Goal: Transaction & Acquisition: Purchase product/service

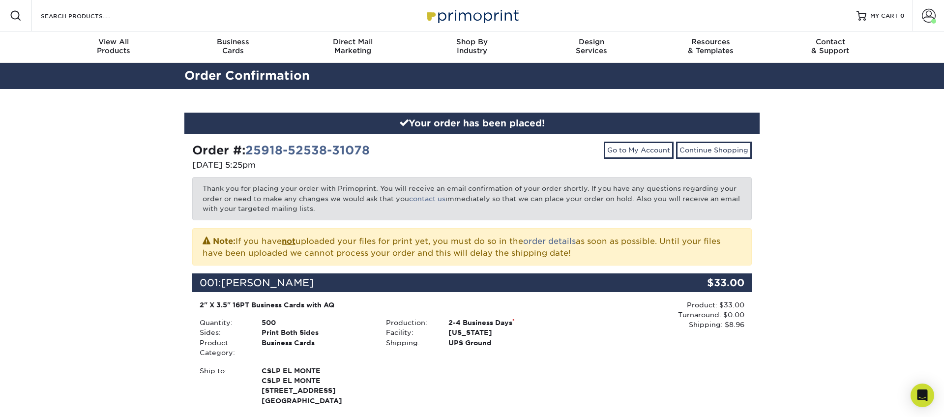
click at [471, 13] on img at bounding box center [472, 15] width 98 height 21
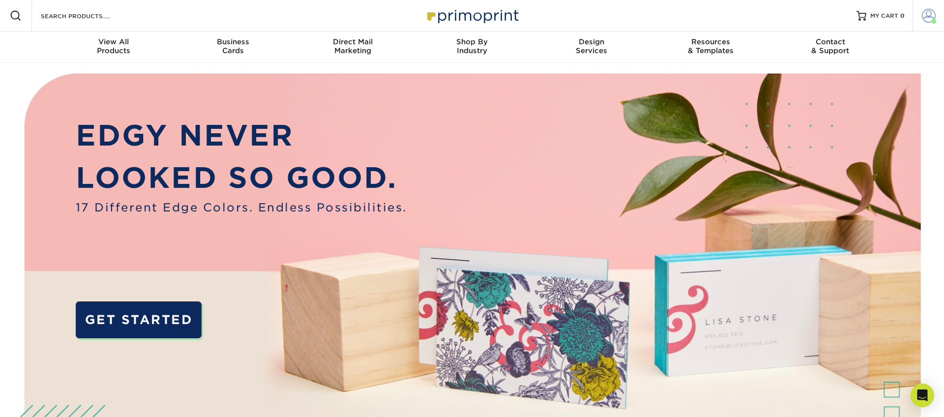
click at [930, 15] on span at bounding box center [929, 16] width 14 height 14
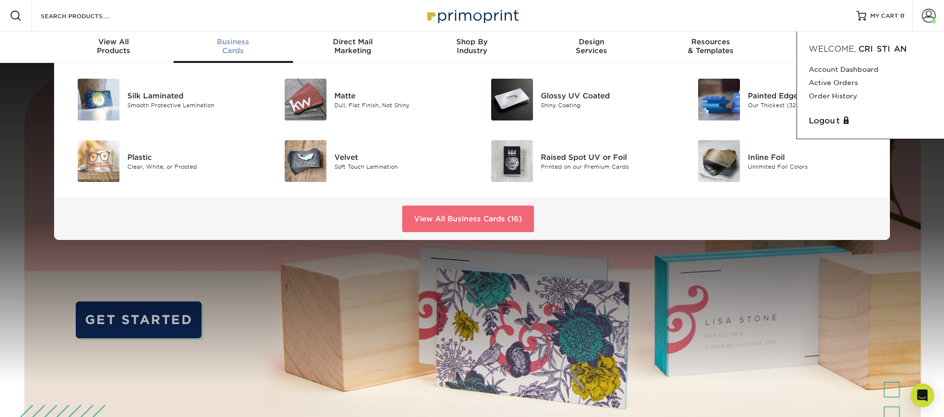
click at [508, 215] on link "View All Business Cards (16)" at bounding box center [468, 218] width 132 height 27
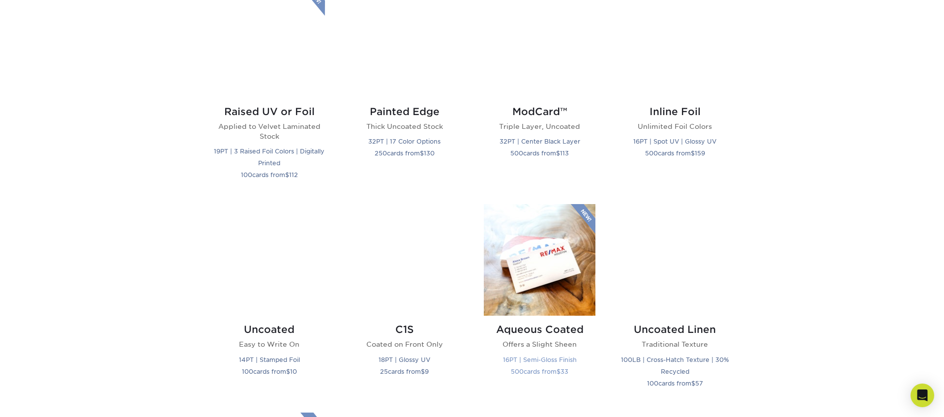
scroll to position [722, 0]
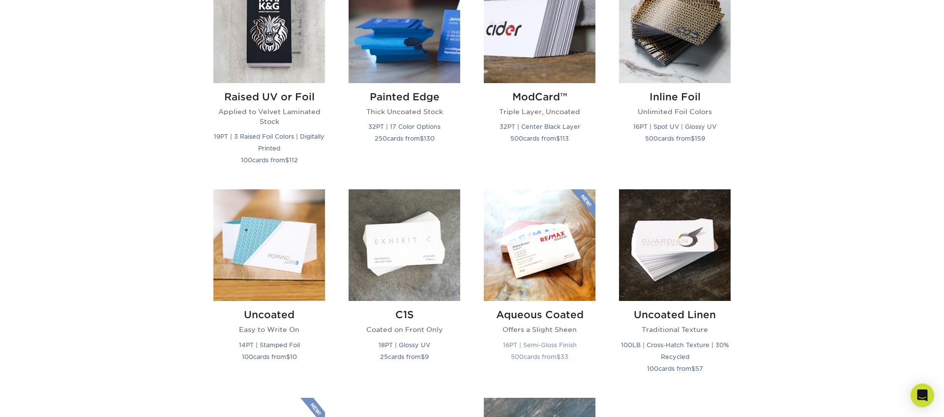
click at [529, 223] on img at bounding box center [540, 245] width 112 height 112
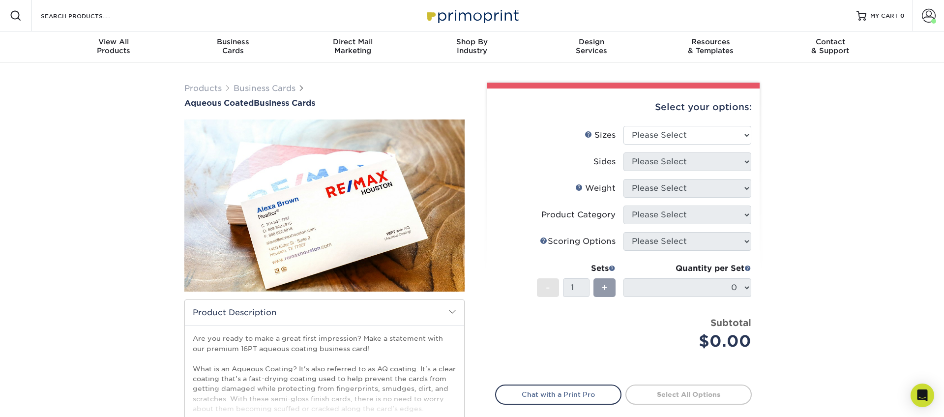
drag, startPoint x: 853, startPoint y: 241, endPoint x: 775, endPoint y: 177, distance: 101.3
click at [852, 241] on div "Products Business Cards Aqueous Coated Business Cards show more $" at bounding box center [472, 310] width 944 height 494
click at [689, 129] on select "Please Select 1.5" x 3.5" - Mini 1.75" x 3.5" - Mini 2" x 3" - Mini 2" x 3.5" -…" at bounding box center [687, 135] width 128 height 19
select select "2.00x3.50"
click at [623, 126] on select "Please Select 1.5" x 3.5" - Mini 1.75" x 3.5" - Mini 2" x 3" - Mini 2" x 3.5" -…" at bounding box center [687, 135] width 128 height 19
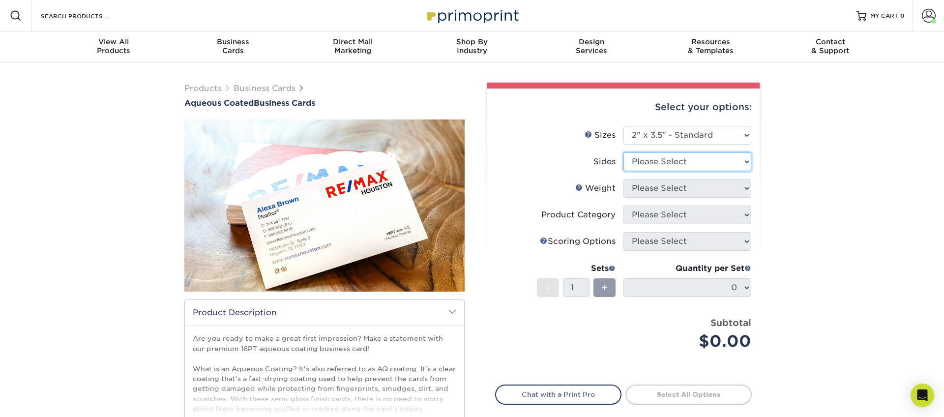
click at [672, 167] on select "Please Select Print Both Sides Print Front Only" at bounding box center [687, 161] width 128 height 19
select select "13abbda7-1d64-4f25-8bb2-c179b224825d"
click at [623, 152] on select "Please Select Print Both Sides Print Front Only" at bounding box center [687, 161] width 128 height 19
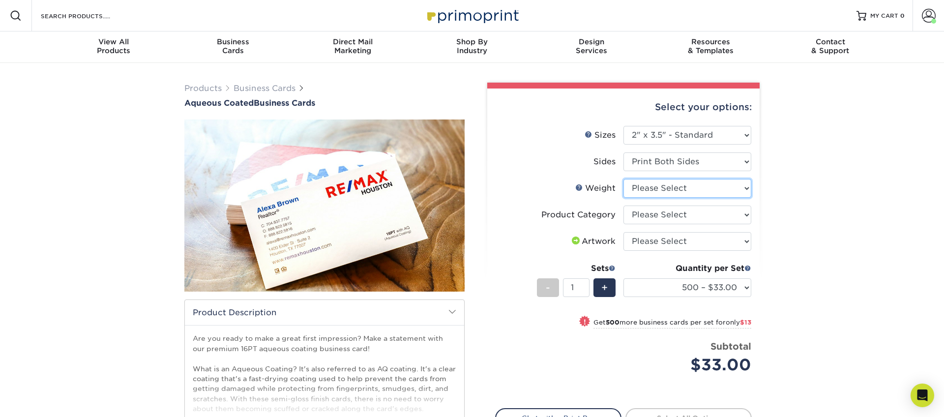
click at [682, 190] on select "Please Select 16PT" at bounding box center [687, 188] width 128 height 19
select select "16PT"
click at [623, 179] on select "Please Select 16PT" at bounding box center [687, 188] width 128 height 19
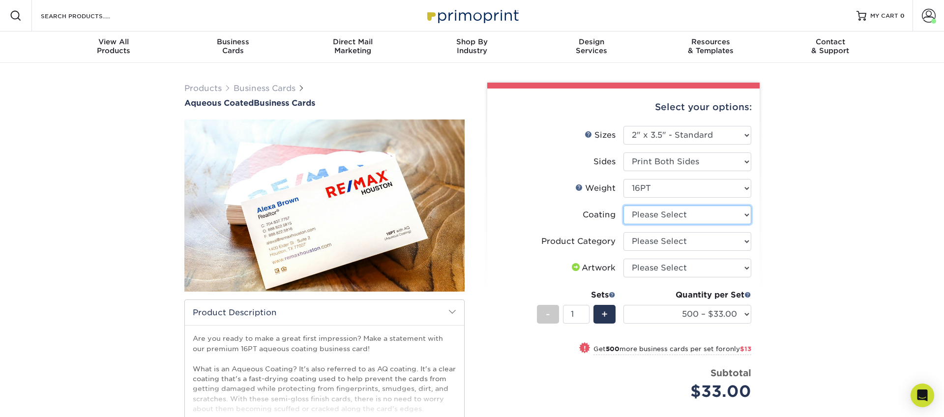
click at [684, 213] on select at bounding box center [687, 214] width 128 height 19
select select "d41dab50-ff65-4f4f-bb17-2afe4d36ae33"
click at [623, 205] on select at bounding box center [687, 214] width 128 height 19
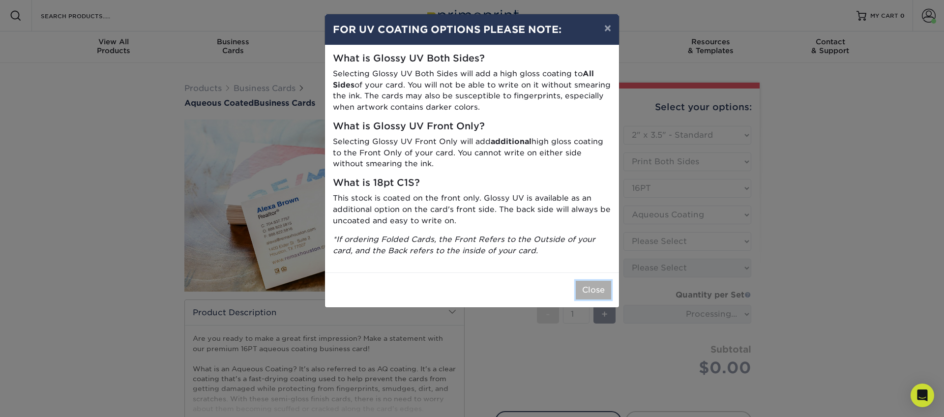
click at [600, 293] on button "Close" at bounding box center [593, 290] width 35 height 19
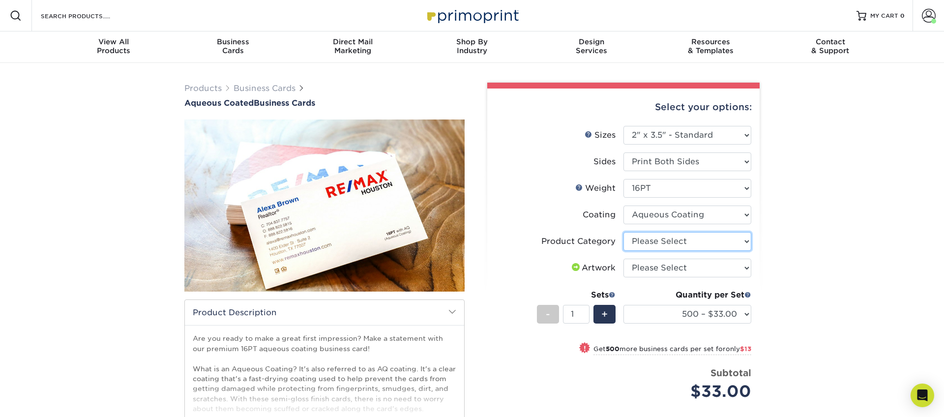
click at [672, 240] on select "Please Select Business Cards" at bounding box center [687, 241] width 128 height 19
select select "3b5148f1-0588-4f88-a218-97bcfdce65c1"
click at [623, 232] on select "Please Select Business Cards" at bounding box center [687, 241] width 128 height 19
click at [679, 266] on select "Please Select I will upload files I need a design - $100" at bounding box center [687, 268] width 128 height 19
drag, startPoint x: 423, startPoint y: 27, endPoint x: 444, endPoint y: 15, distance: 24.2
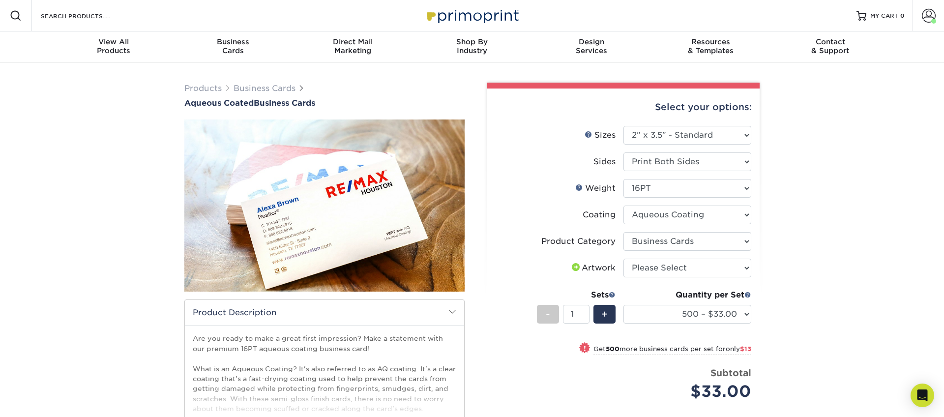
click at [444, 15] on img at bounding box center [472, 15] width 98 height 21
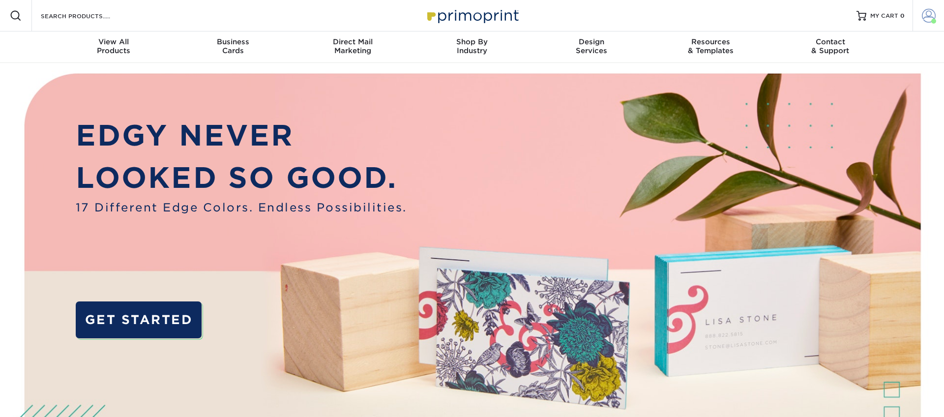
click at [929, 17] on span at bounding box center [929, 16] width 14 height 14
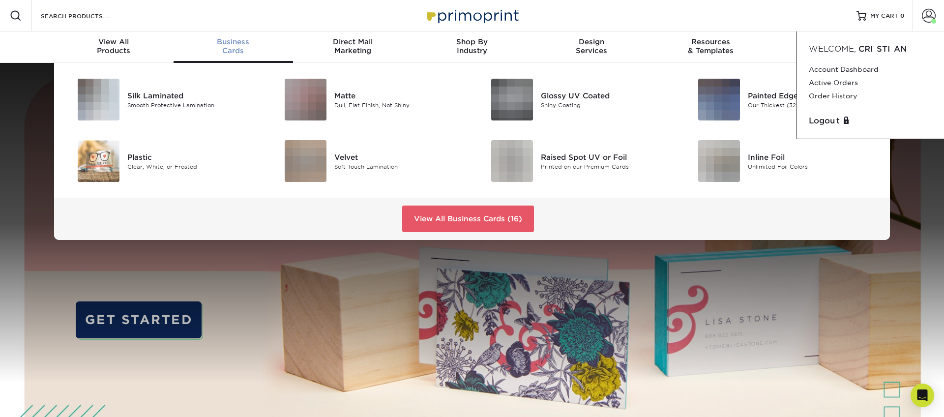
click at [233, 43] on span "Business" at bounding box center [233, 41] width 119 height 9
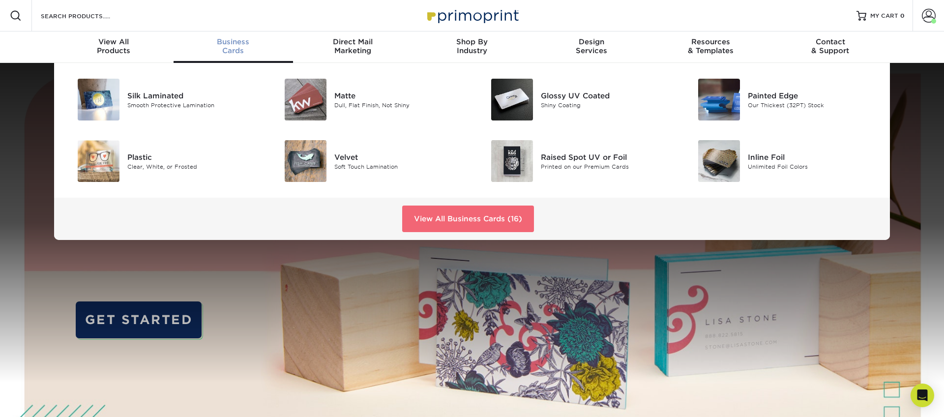
click at [464, 213] on link "View All Business Cards (16)" at bounding box center [468, 218] width 132 height 27
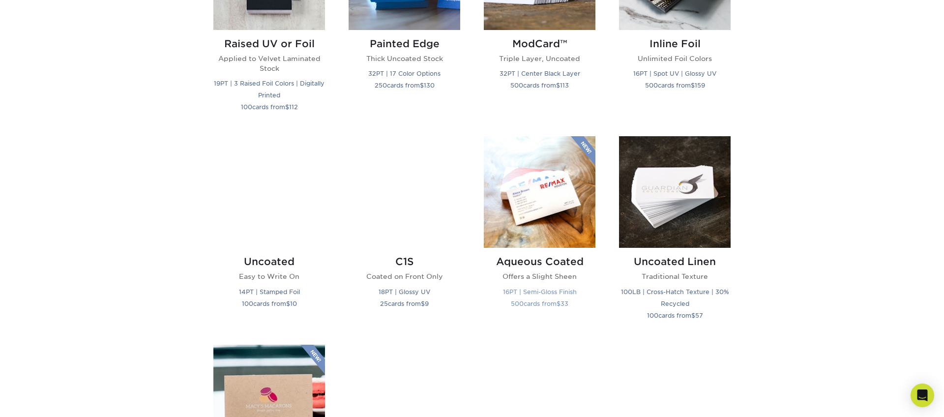
click at [549, 217] on img at bounding box center [540, 192] width 112 height 112
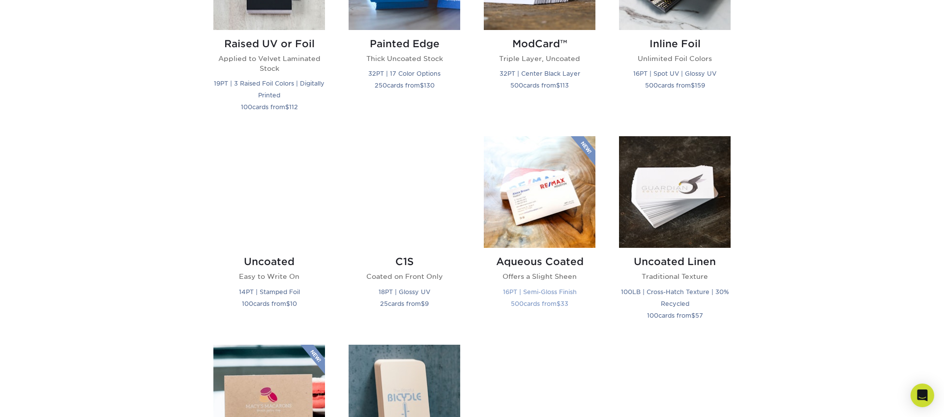
scroll to position [775, 0]
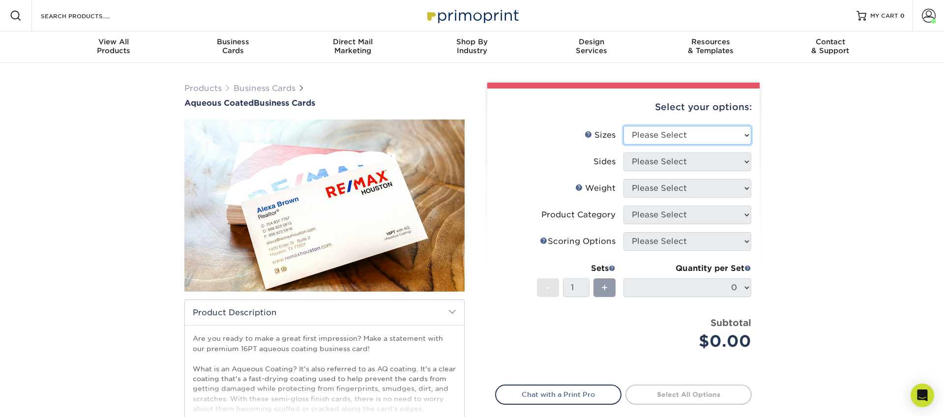
click at [660, 136] on select "Please Select 1.5" x 3.5" - Mini 1.75" x 3.5" - Mini 2" x 3" - Mini 2" x 3.5" -…" at bounding box center [687, 135] width 128 height 19
select select "2.00x3.50"
click at [623, 126] on select "Please Select 1.5" x 3.5" - Mini 1.75" x 3.5" - Mini 2" x 3" - Mini 2" x 3.5" -…" at bounding box center [687, 135] width 128 height 19
click at [648, 162] on select "Please Select Print Both Sides Print Front Only" at bounding box center [687, 161] width 128 height 19
select select "13abbda7-1d64-4f25-8bb2-c179b224825d"
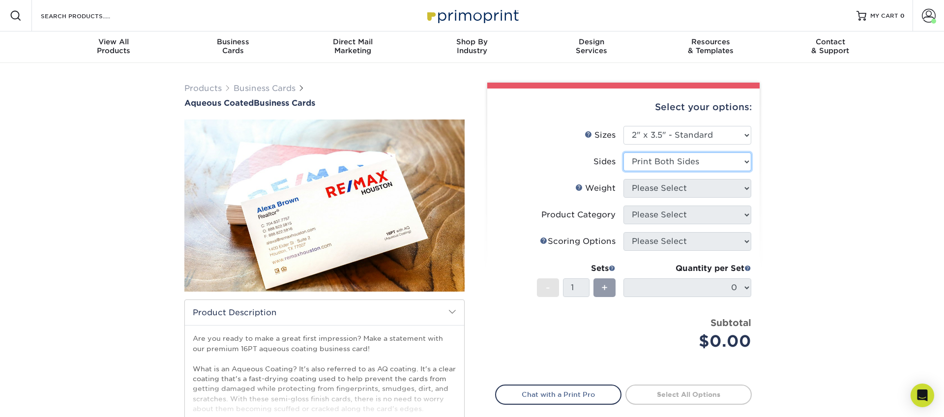
click at [623, 152] on select "Please Select Print Both Sides Print Front Only" at bounding box center [687, 161] width 128 height 19
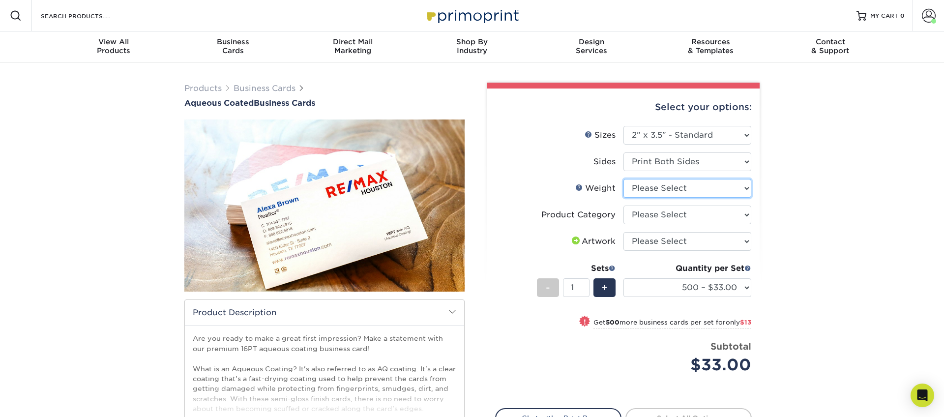
click at [651, 191] on select "Please Select 16PT" at bounding box center [687, 188] width 128 height 19
select select "16PT"
click at [623, 179] on select "Please Select 16PT" at bounding box center [687, 188] width 128 height 19
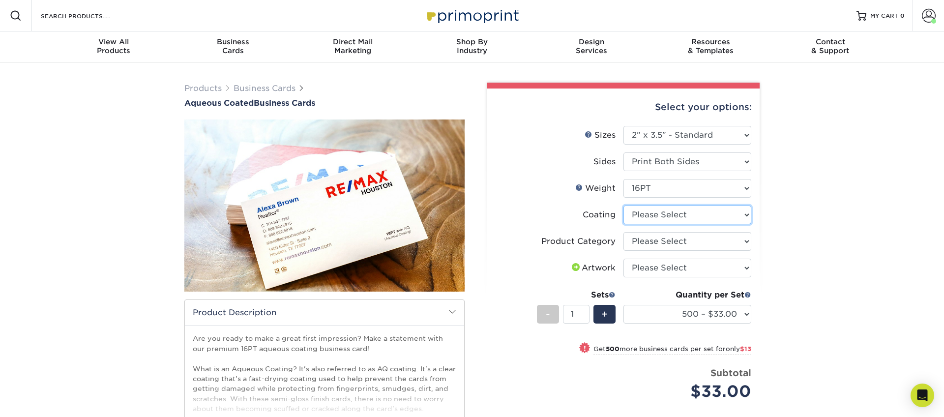
click at [655, 217] on select at bounding box center [687, 214] width 128 height 19
select select "d41dab50-ff65-4f4f-bb17-2afe4d36ae33"
click at [623, 205] on select at bounding box center [687, 214] width 128 height 19
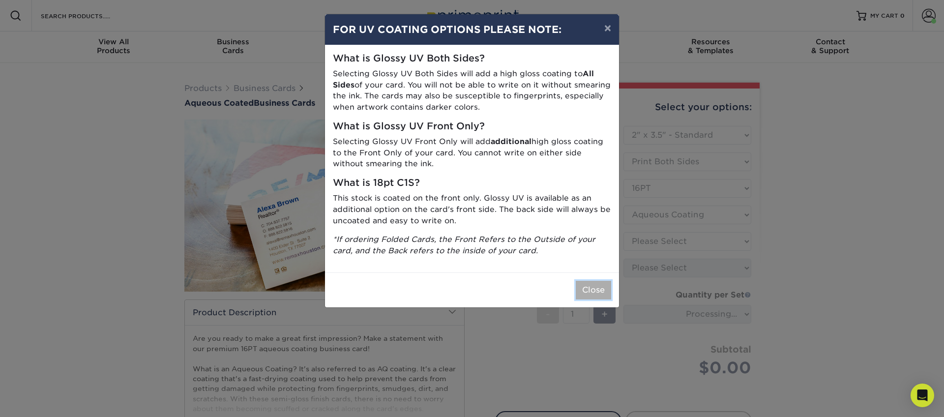
click at [597, 292] on button "Close" at bounding box center [593, 290] width 35 height 19
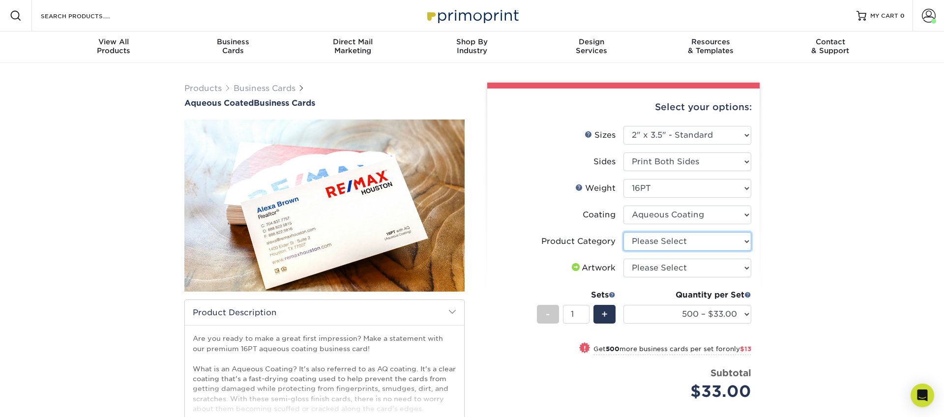
click at [667, 244] on select "Please Select Business Cards" at bounding box center [687, 241] width 128 height 19
select select "3b5148f1-0588-4f88-a218-97bcfdce65c1"
click at [623, 232] on select "Please Select Business Cards" at bounding box center [687, 241] width 128 height 19
click at [661, 266] on select "Please Select I will upload files I need a design - $100" at bounding box center [687, 268] width 128 height 19
select select "upload"
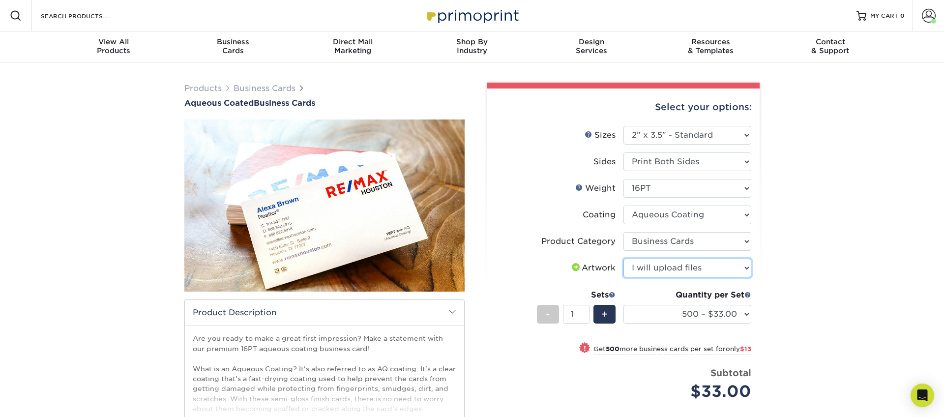
click at [623, 259] on select "Please Select I will upload files I need a design - $100" at bounding box center [687, 268] width 128 height 19
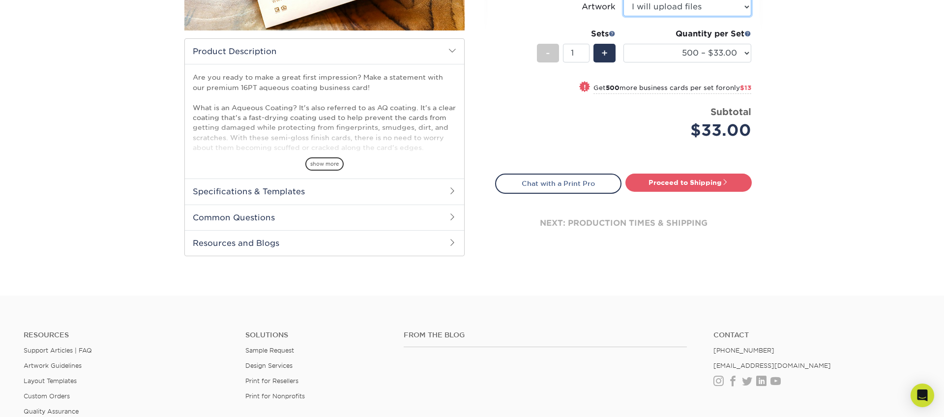
scroll to position [259, 0]
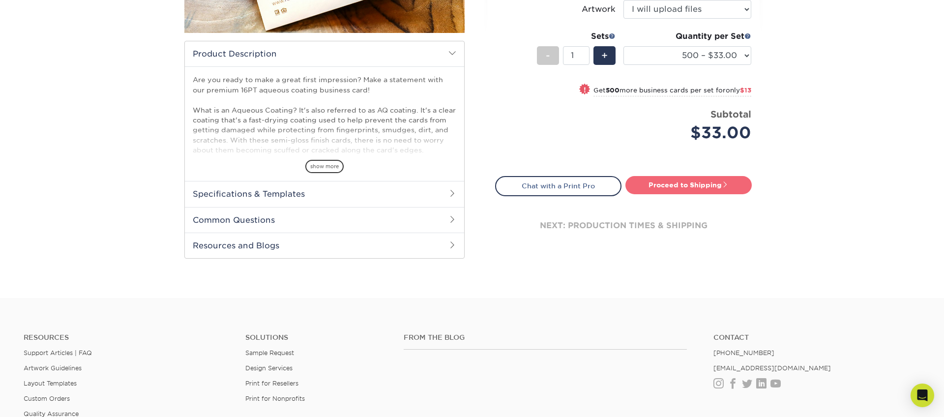
click at [679, 181] on link "Proceed to Shipping" at bounding box center [688, 185] width 126 height 18
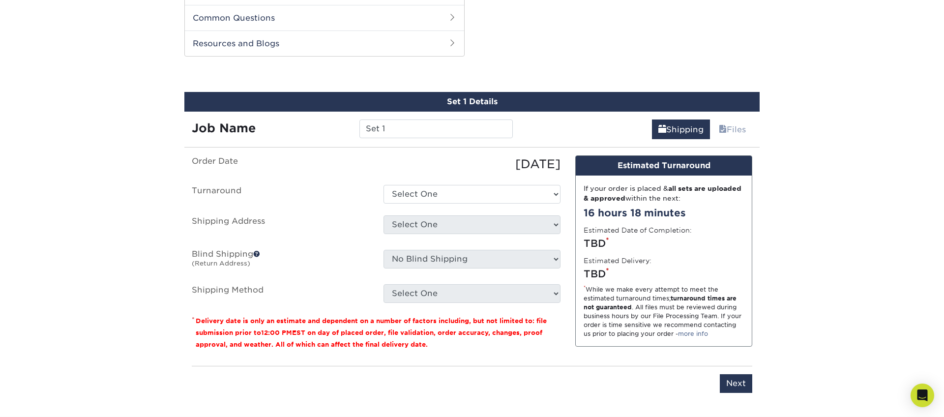
scroll to position [469, 0]
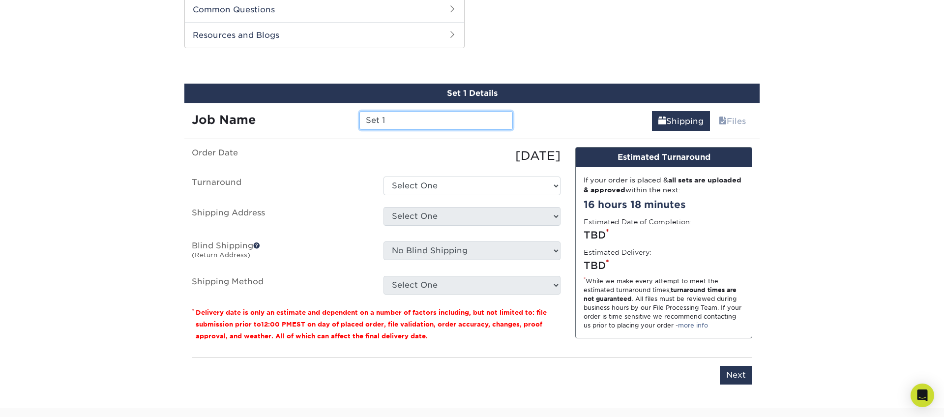
drag, startPoint x: 396, startPoint y: 121, endPoint x: 308, endPoint y: 107, distance: 89.1
click at [308, 107] on div "Job Name Set 1" at bounding box center [352, 117] width 336 height 28
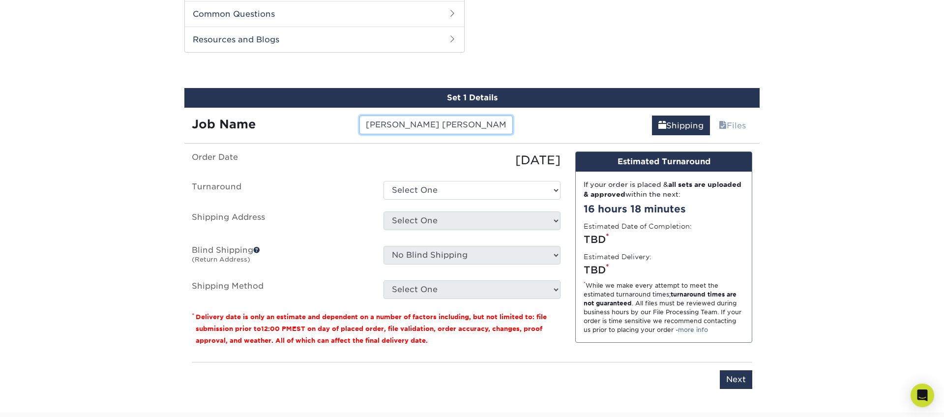
type input "Jose Luis Dominguez"
click at [448, 189] on select "Select One 2-4 Business Days 2 Day Next Business Day" at bounding box center [471, 190] width 177 height 19
select select "6247fa13-6ec4-4bd5-81ce-27fae4b5d043"
click at [383, 181] on select "Select One 2-4 Business Days 2 Day Next Business Day" at bounding box center [471, 190] width 177 height 19
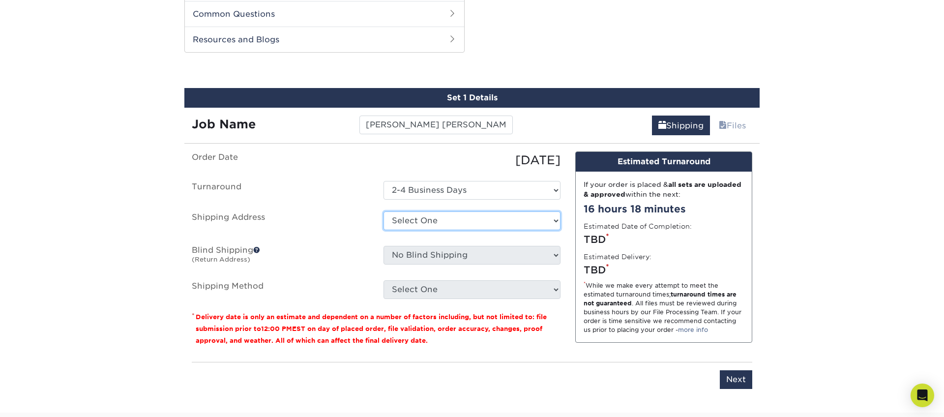
click at [449, 224] on select "Select One 176 S Mountain View Abraham Romero ACO GENERAL CONSTRUCTION Adrian M…" at bounding box center [471, 220] width 177 height 19
click at [441, 226] on select "Select One 176 S Mountain View Abraham Romero ACO GENERAL CONSTRUCTION Adrian M…" at bounding box center [471, 220] width 177 height 19
select select "281601"
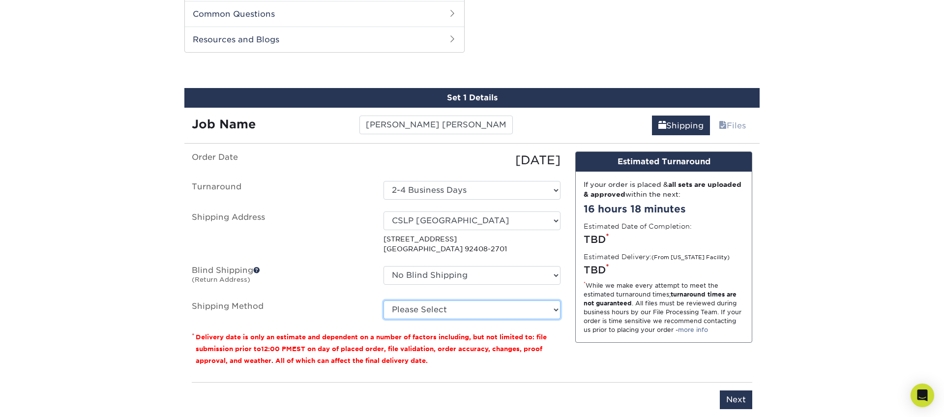
click at [435, 311] on select "Please Select Ground Shipping (+$8.96) 3 Day Shipping Service (+$15.34) 2 Day A…" at bounding box center [471, 309] width 177 height 19
select select "03"
click at [383, 300] on select "Please Select Ground Shipping (+$8.96) 3 Day Shipping Service (+$15.34) 2 Day A…" at bounding box center [471, 309] width 177 height 19
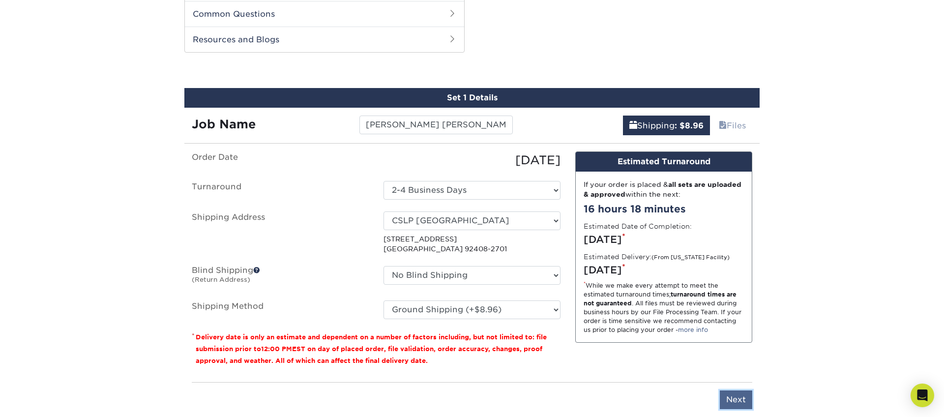
click at [743, 392] on input "Next" at bounding box center [736, 399] width 32 height 19
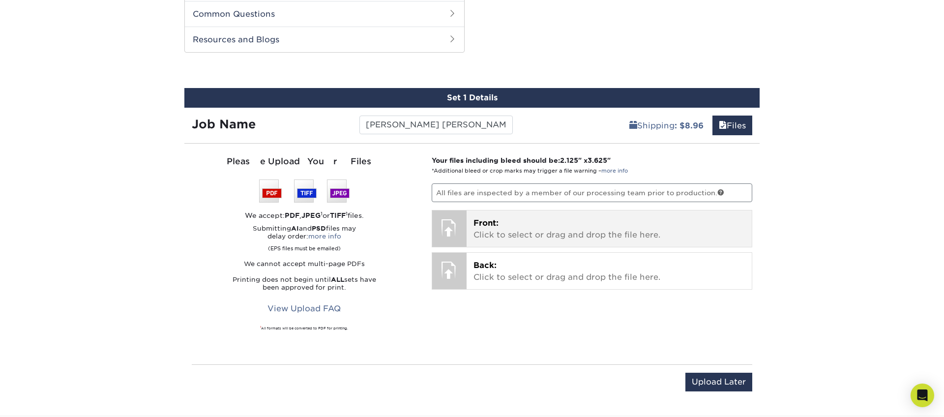
click at [491, 218] on span "Front:" at bounding box center [485, 222] width 25 height 9
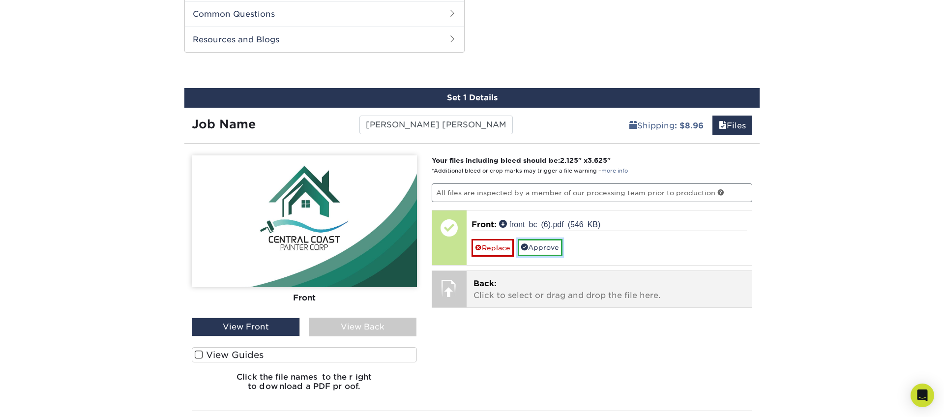
drag, startPoint x: 543, startPoint y: 247, endPoint x: 542, endPoint y: 255, distance: 7.9
click at [543, 247] on link "Approve" at bounding box center [540, 247] width 45 height 17
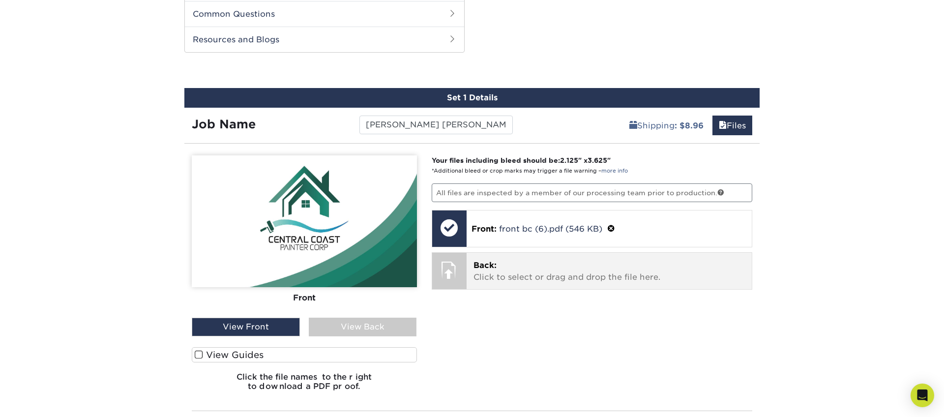
click at [521, 263] on p "Back: Click to select or drag and drop the file here." at bounding box center [609, 272] width 272 height 24
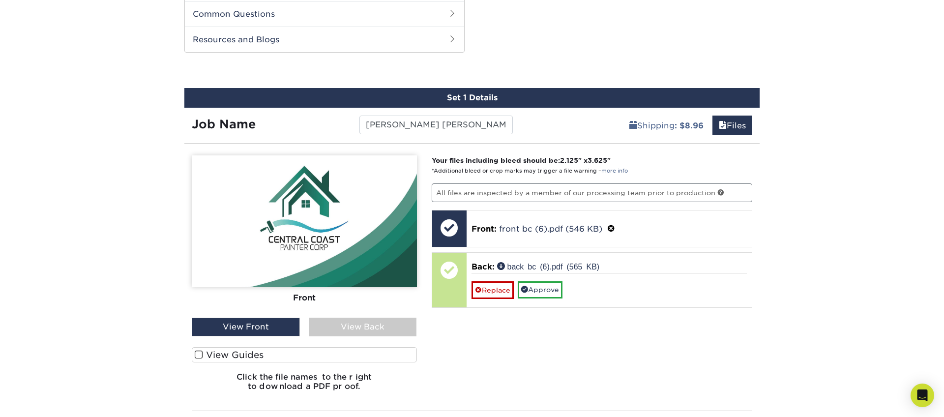
click at [369, 322] on div "View Back" at bounding box center [363, 327] width 108 height 19
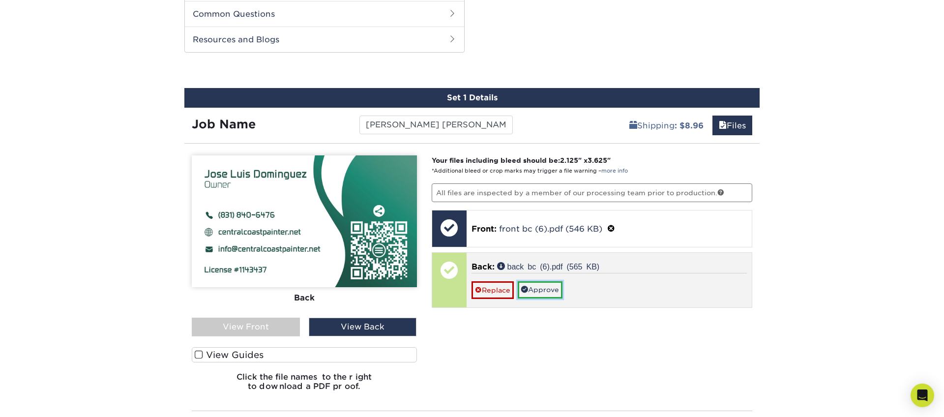
click at [539, 286] on link "Approve" at bounding box center [540, 289] width 45 height 17
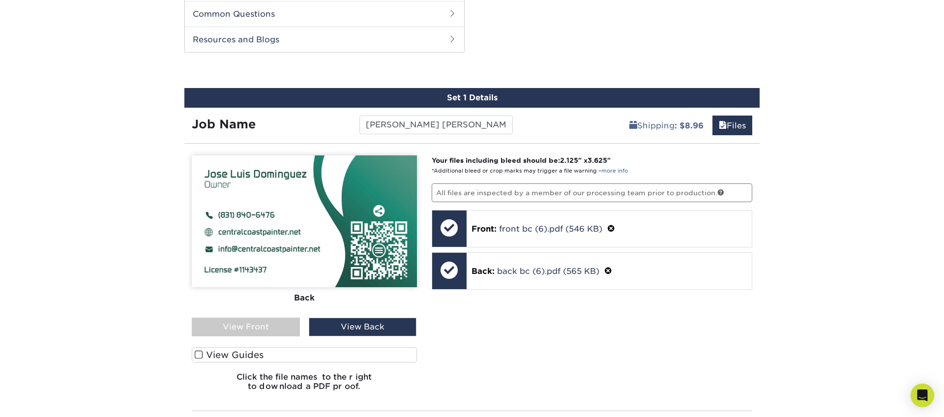
click at [289, 321] on div "View Front" at bounding box center [246, 327] width 108 height 19
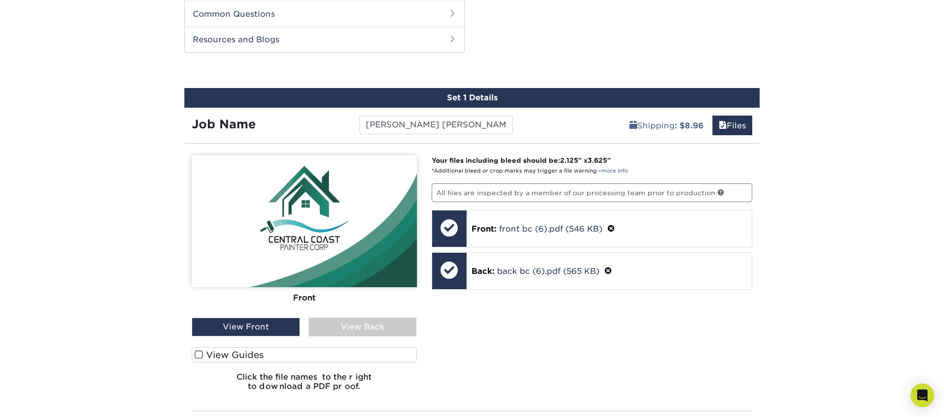
scroll to position [568, 0]
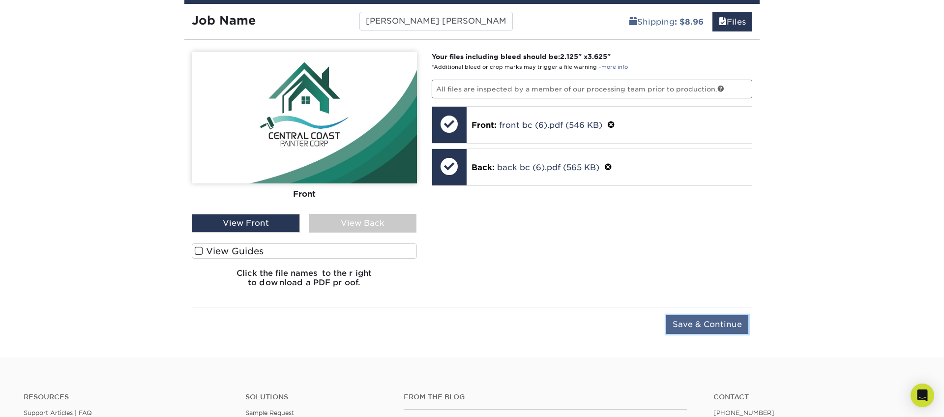
click at [722, 328] on input "Save & Continue" at bounding box center [707, 324] width 82 height 19
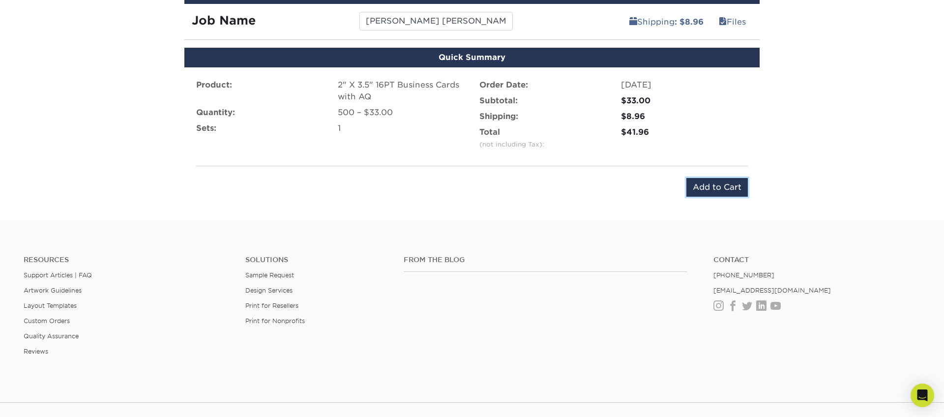
click at [712, 191] on input "Add to Cart" at bounding box center [716, 187] width 61 height 19
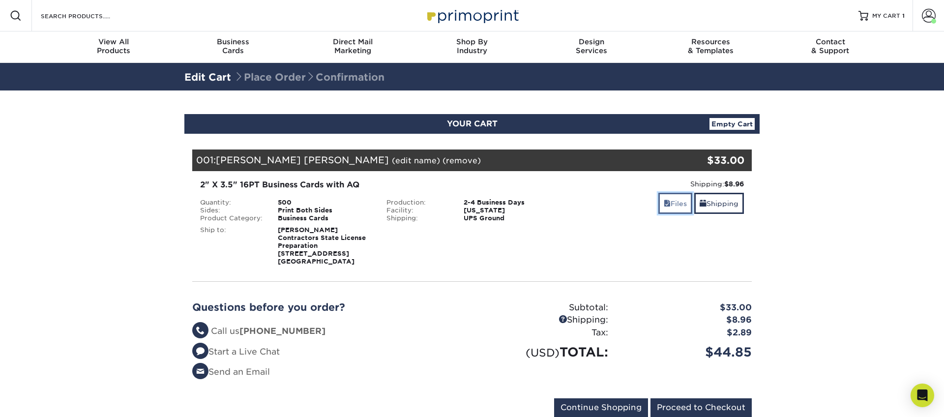
click at [670, 203] on link "Files" at bounding box center [675, 203] width 34 height 21
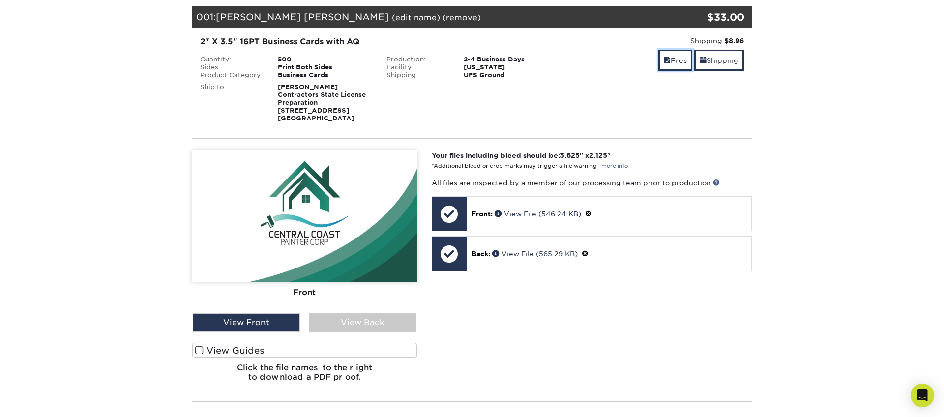
scroll to position [144, 0]
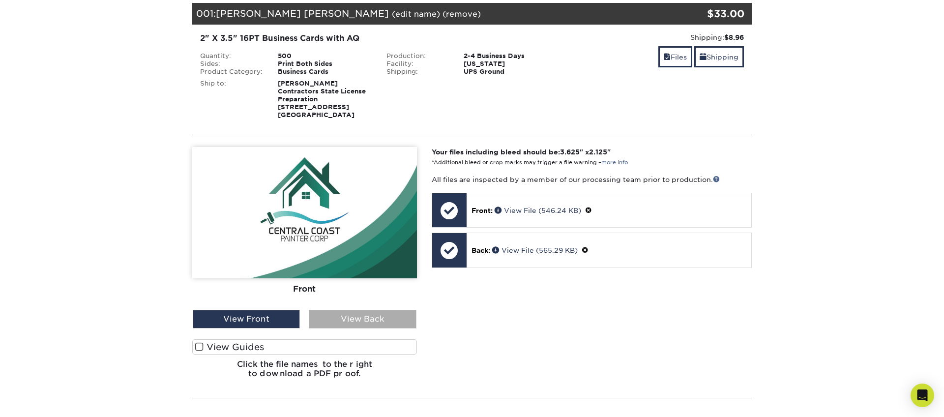
click at [356, 317] on div "View Back" at bounding box center [362, 319] width 107 height 19
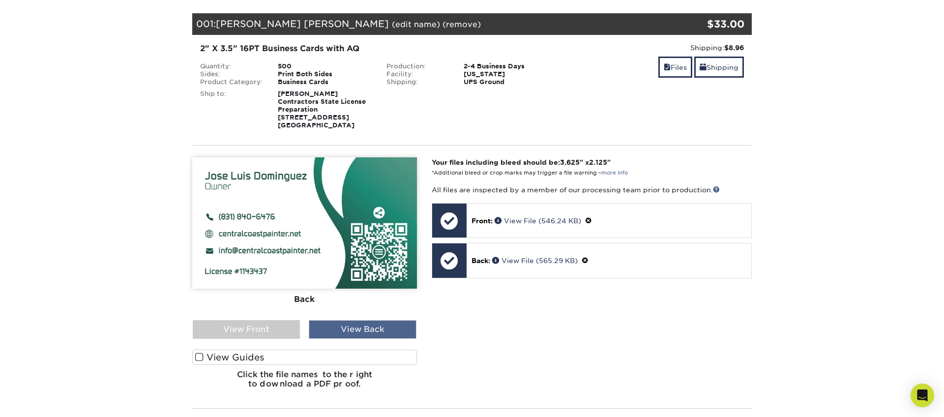
scroll to position [135, 0]
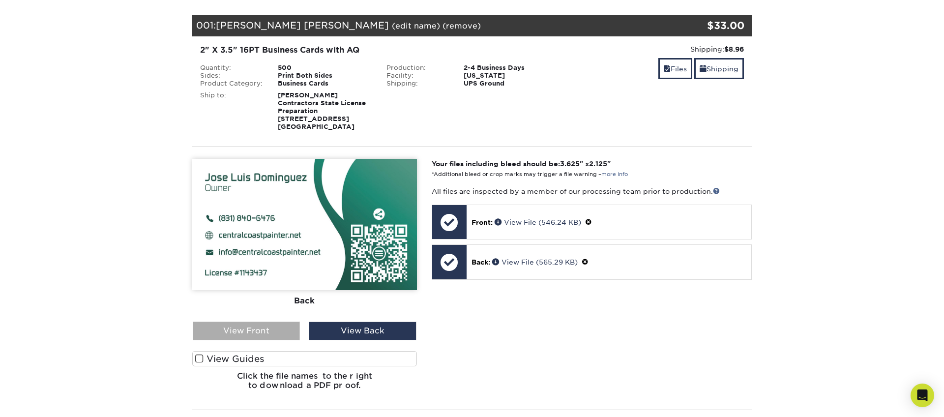
click at [274, 333] on div "View Front" at bounding box center [246, 330] width 107 height 19
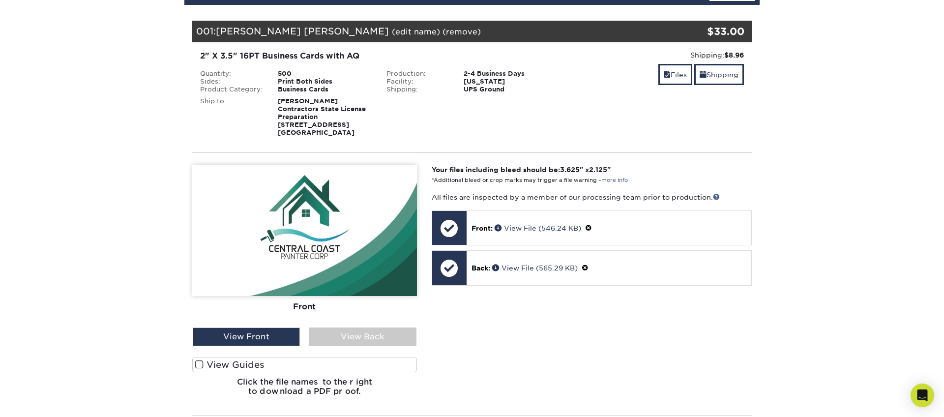
scroll to position [0, 0]
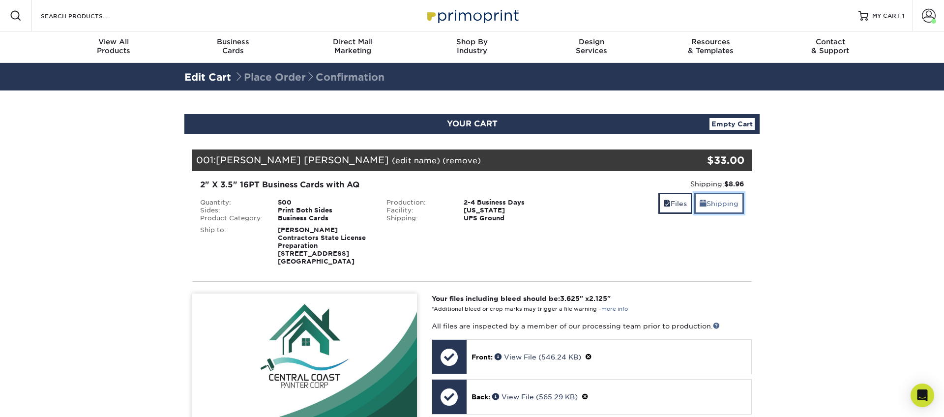
click at [722, 203] on link "Shipping" at bounding box center [719, 203] width 50 height 21
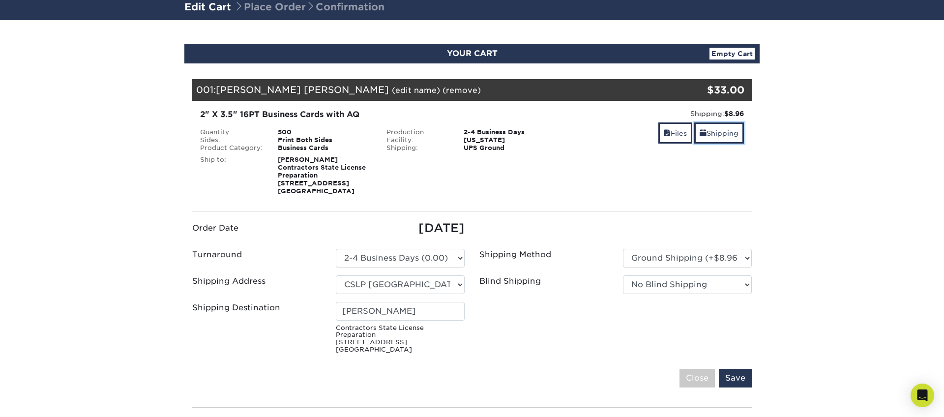
scroll to position [76, 0]
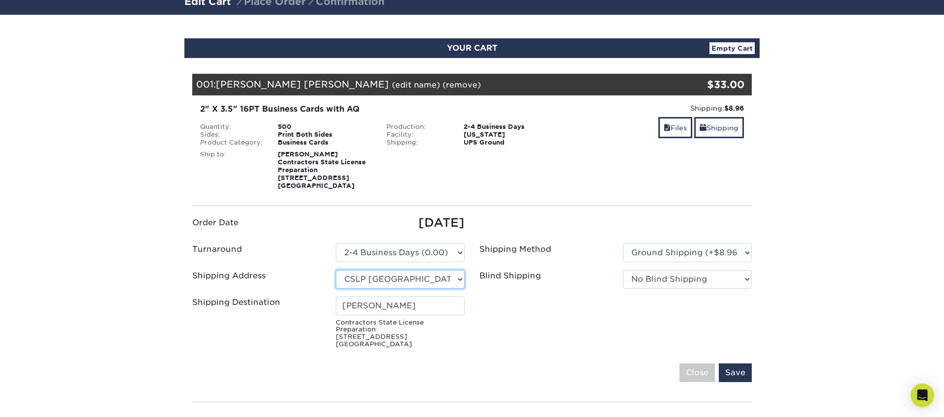
click at [433, 280] on select "Select One 176 S Mountain View Abraham Romero ACO GENERAL CONSTRUCTION Adrian M…" at bounding box center [400, 279] width 129 height 19
click at [434, 282] on select "Select One 176 S Mountain View Abraham Romero ACO GENERAL CONSTRUCTION Adrian M…" at bounding box center [400, 279] width 129 height 19
click at [400, 280] on select "Select One 176 S Mountain View Abraham Romero ACO GENERAL CONSTRUCTION Adrian M…" at bounding box center [400, 279] width 129 height 19
select select "newaddress"
click at [336, 270] on select "Select One 176 S Mountain View Abraham Romero ACO GENERAL CONSTRUCTION Adrian M…" at bounding box center [400, 279] width 129 height 19
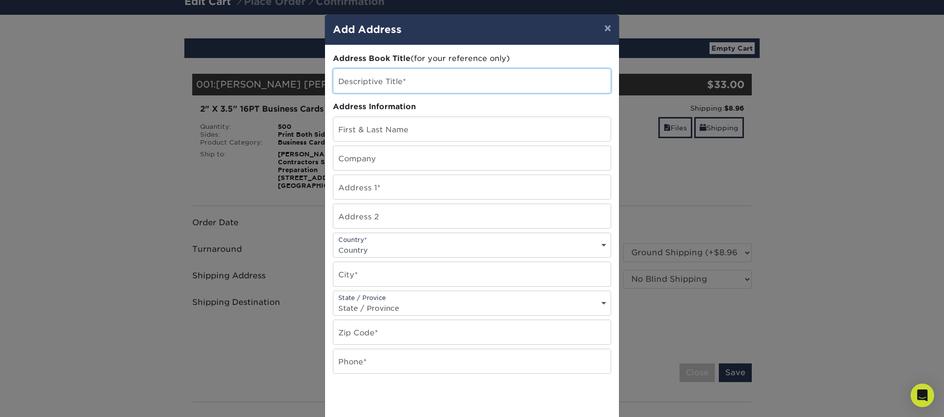
click at [393, 86] on input "text" at bounding box center [471, 81] width 277 height 24
type input "[PERSON_NAME] [PERSON_NAME]"
click at [379, 131] on input "text" at bounding box center [471, 129] width 277 height 24
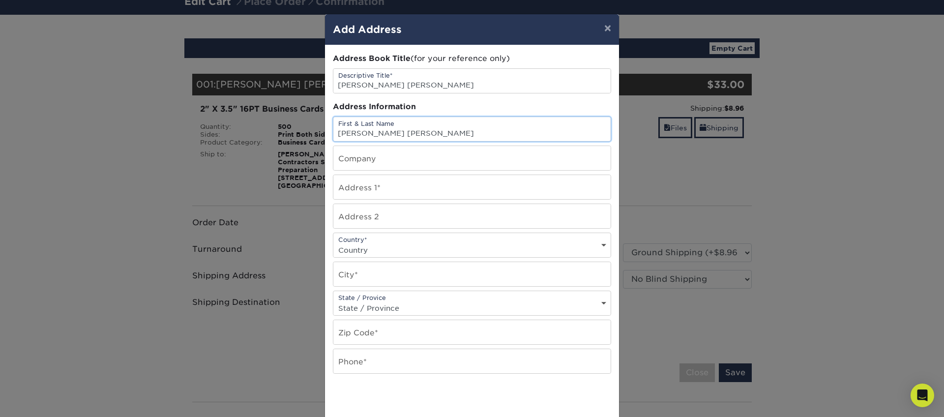
type input "[PERSON_NAME] [PERSON_NAME]"
click at [377, 154] on input "text" at bounding box center [471, 158] width 277 height 24
type input "Central Coast Painter Corp"
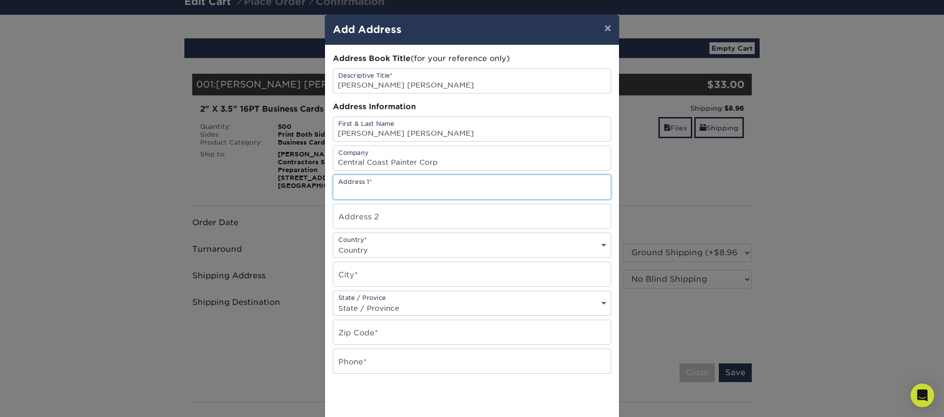
click at [373, 195] on input "text" at bounding box center [471, 187] width 277 height 24
type input "401 Winchester Drive"
click at [396, 246] on select "Country United States Canada ----------------------------- Afghanistan Albania …" at bounding box center [471, 250] width 277 height 14
select select "US"
click at [333, 243] on select "Country United States Canada ----------------------------- Afghanistan Albania …" at bounding box center [471, 250] width 277 height 14
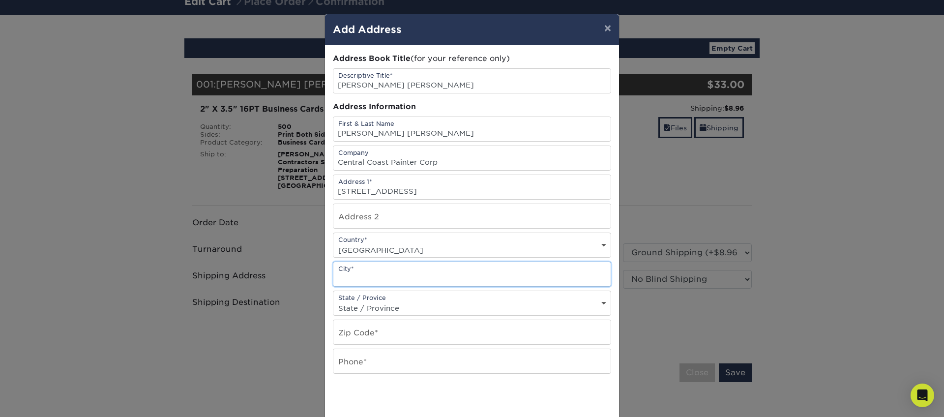
click at [383, 281] on input "text" at bounding box center [471, 274] width 277 height 24
type input "Watsonville"
click at [383, 308] on select "State / Province Alabama Alaska Arizona Arkansas California Colorado Connecticu…" at bounding box center [471, 308] width 277 height 14
select select "CA"
click at [333, 301] on select "State / Province Alabama Alaska Arizona Arkansas California Colorado Connecticu…" at bounding box center [471, 308] width 277 height 14
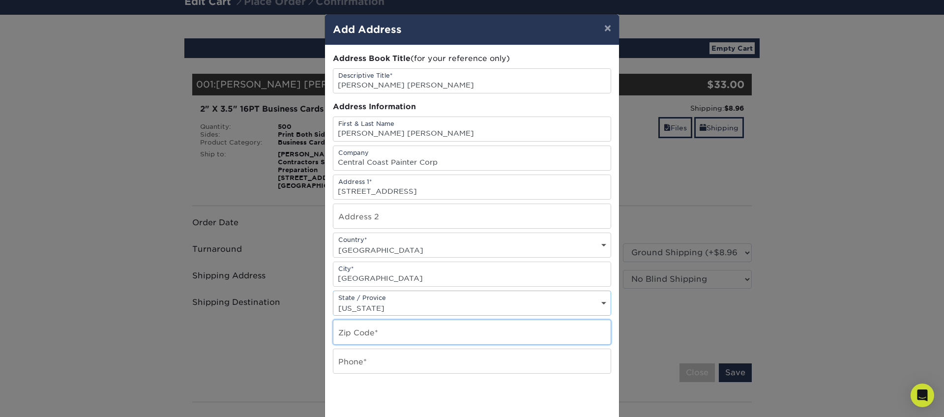
click at [368, 336] on input "text" at bounding box center [471, 332] width 277 height 24
type input "95076"
click at [366, 366] on input "text" at bounding box center [471, 361] width 277 height 24
type input "8313592974"
drag, startPoint x: 527, startPoint y: 397, endPoint x: 475, endPoint y: 369, distance: 59.2
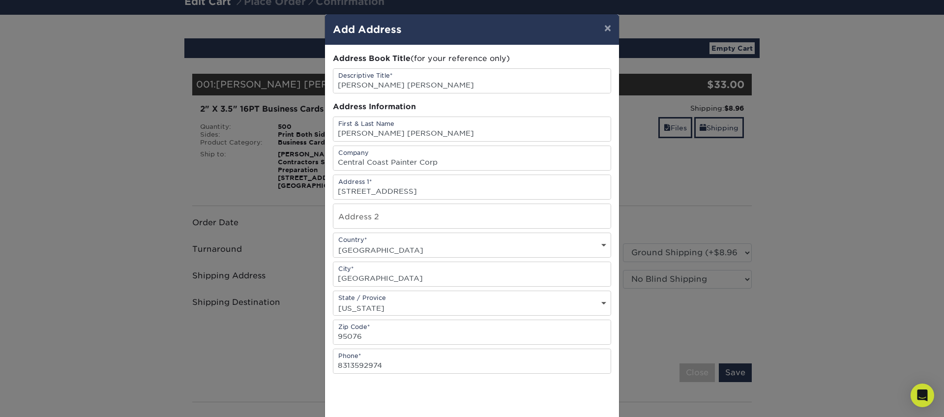
click at [527, 397] on div at bounding box center [472, 404] width 278 height 38
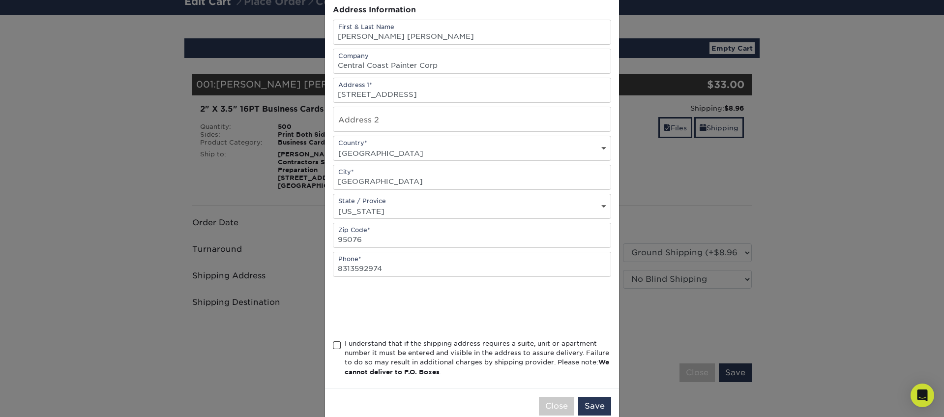
scroll to position [117, 0]
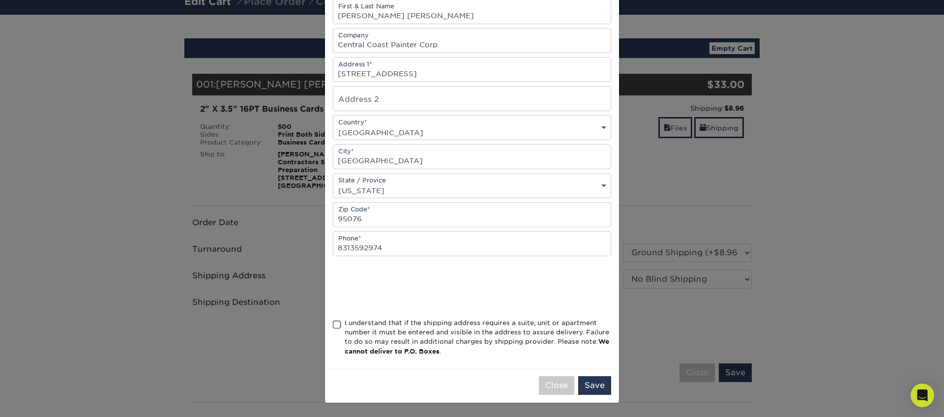
click at [338, 326] on span at bounding box center [337, 324] width 8 height 9
click at [0, 0] on input "I understand that if the shipping address requires a suite, unit or apartment n…" at bounding box center [0, 0] width 0 height 0
click at [470, 372] on div "Close Save" at bounding box center [472, 385] width 294 height 35
click at [592, 386] on button "Save" at bounding box center [594, 385] width 33 height 19
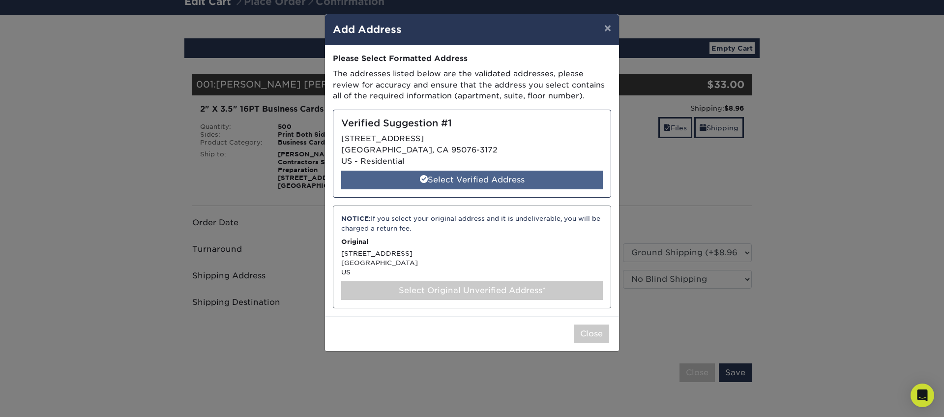
click at [469, 176] on div "Select Verified Address" at bounding box center [471, 180] width 261 height 19
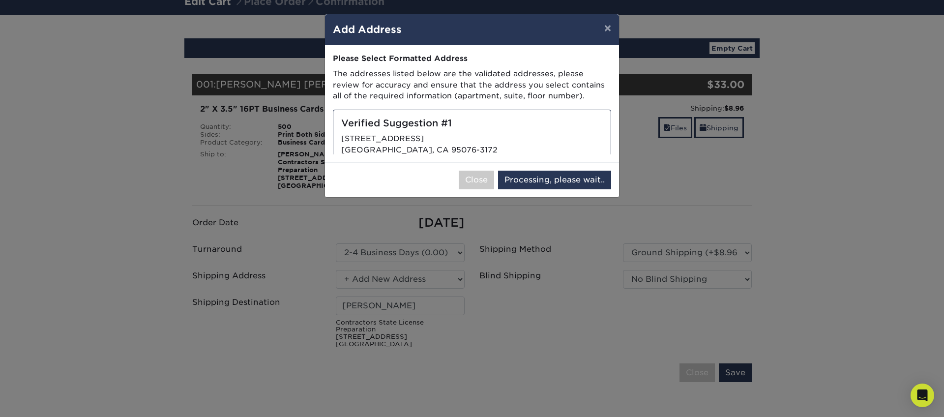
select select "286132"
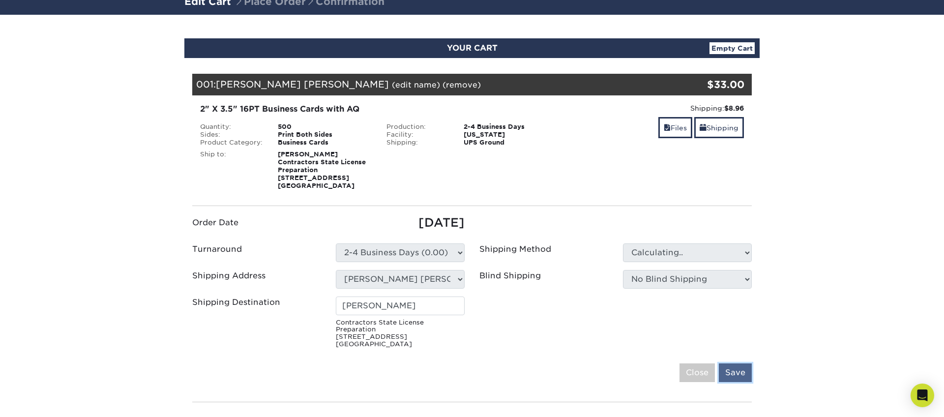
click at [744, 367] on input "Save" at bounding box center [735, 372] width 33 height 19
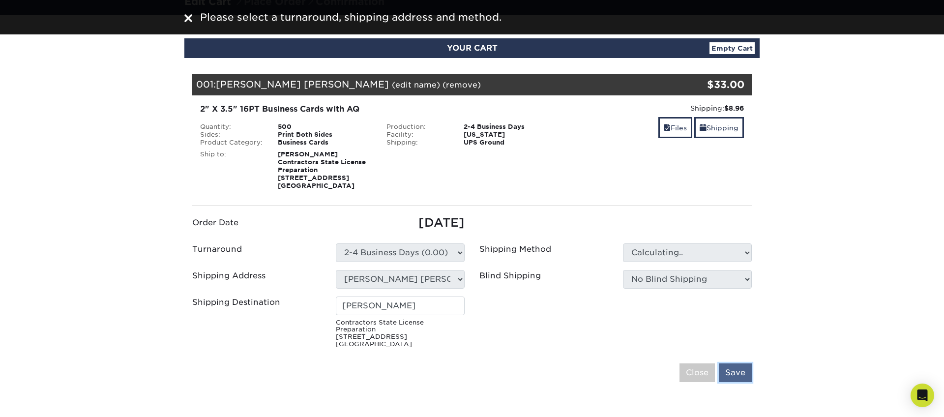
type input "Jose Luis Dominguez"
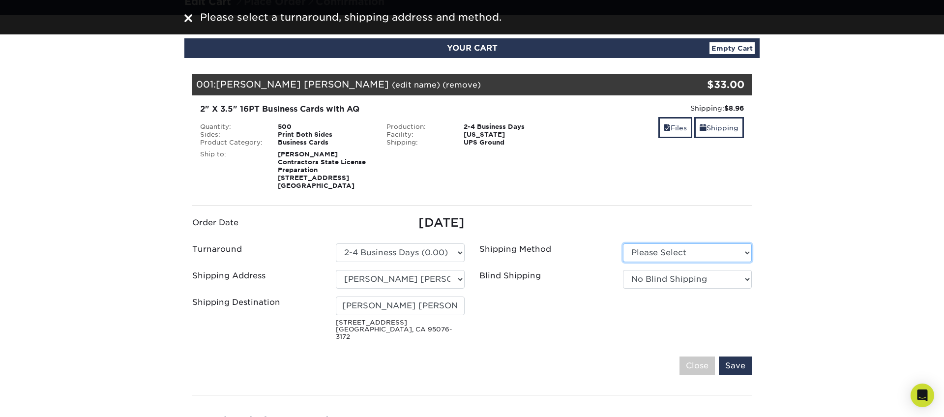
click at [641, 249] on select "Please Select Ground Shipping (+$8.96) 3 Day Shipping Service (+$24.94)" at bounding box center [687, 252] width 129 height 19
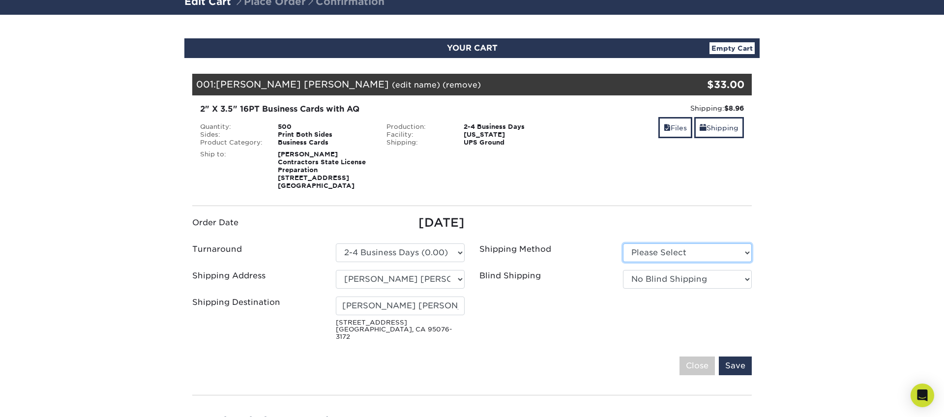
select select "03"
click at [623, 243] on select "Please Select Ground Shipping (+$8.96) 3 Day Shipping Service (+$24.94)" at bounding box center [687, 252] width 129 height 19
click at [731, 358] on input "Save" at bounding box center [735, 365] width 33 height 19
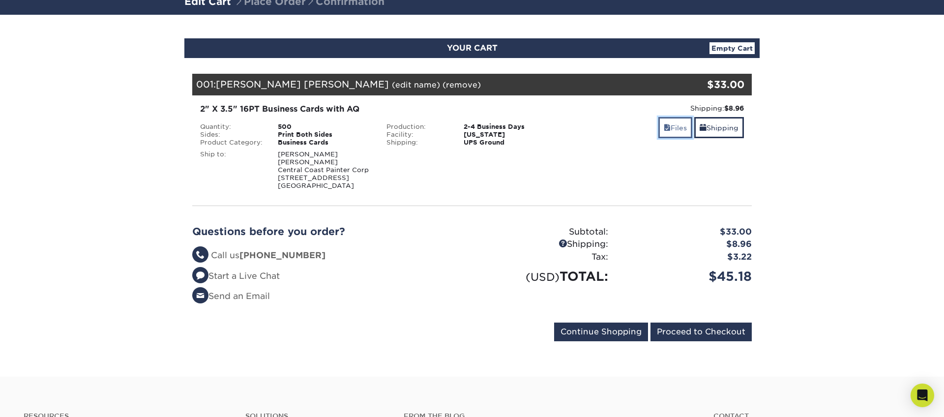
click at [658, 130] on link "Files" at bounding box center [675, 127] width 34 height 21
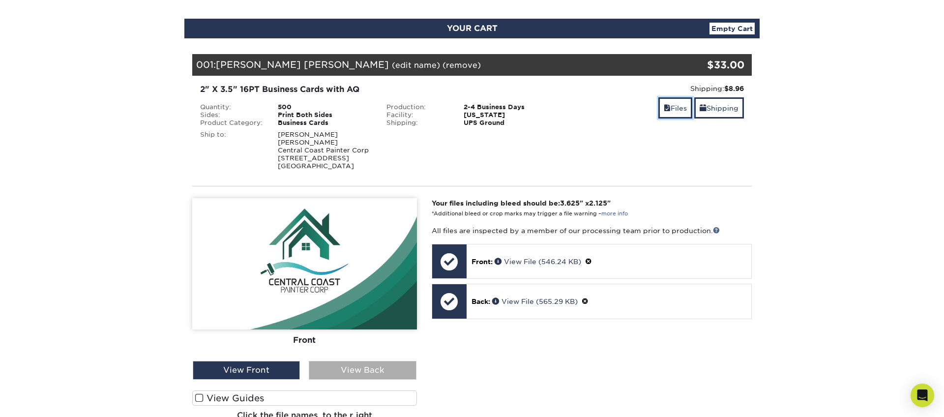
scroll to position [91, 0]
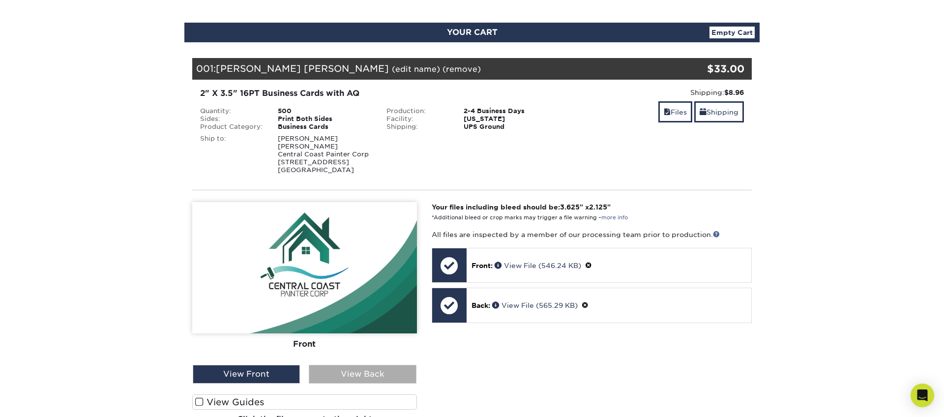
click at [343, 365] on div "View Back" at bounding box center [362, 374] width 107 height 19
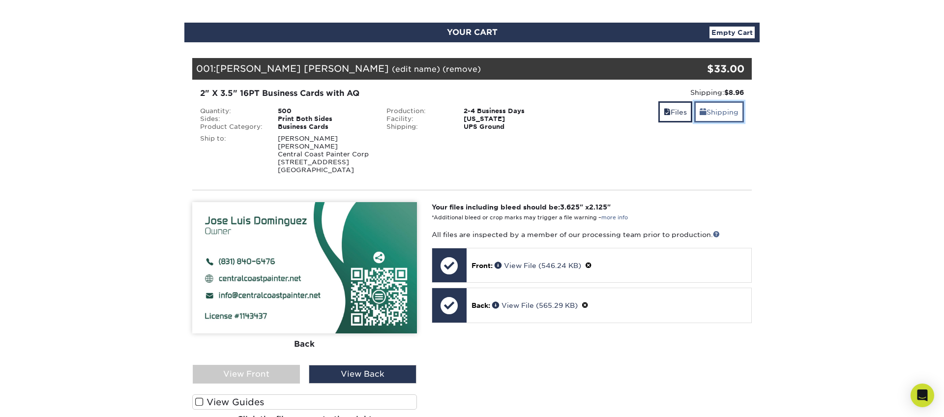
click at [722, 116] on link "Shipping" at bounding box center [719, 111] width 50 height 21
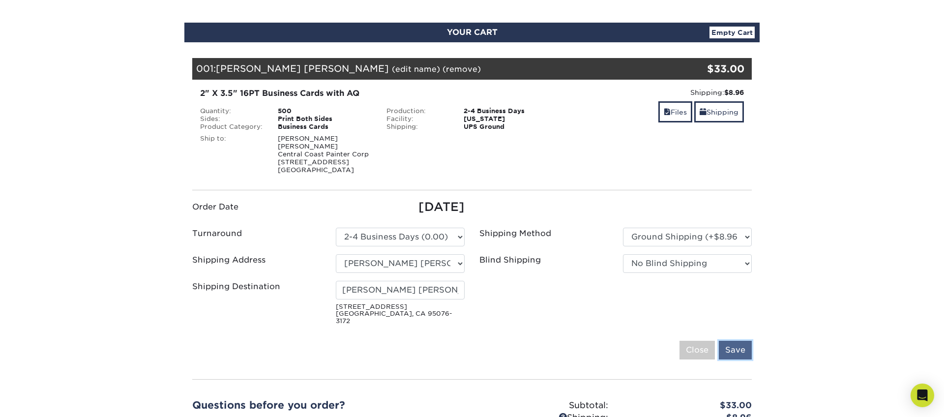
click at [744, 341] on input "Save" at bounding box center [735, 350] width 33 height 19
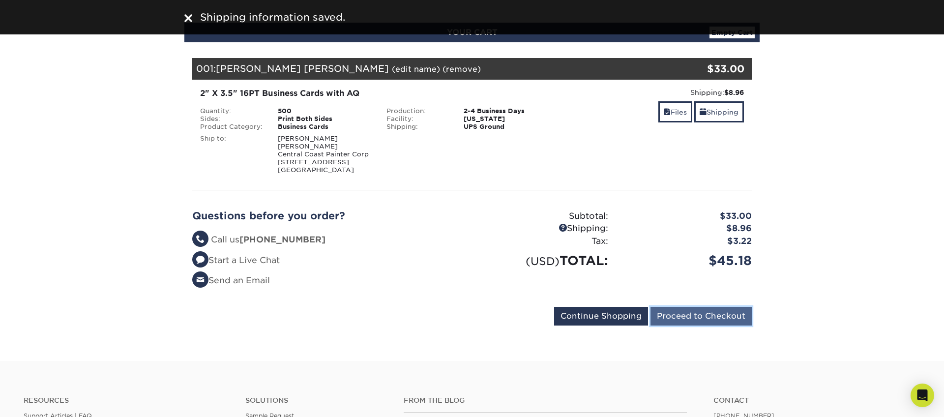
click at [714, 310] on input "Proceed to Checkout" at bounding box center [700, 316] width 101 height 19
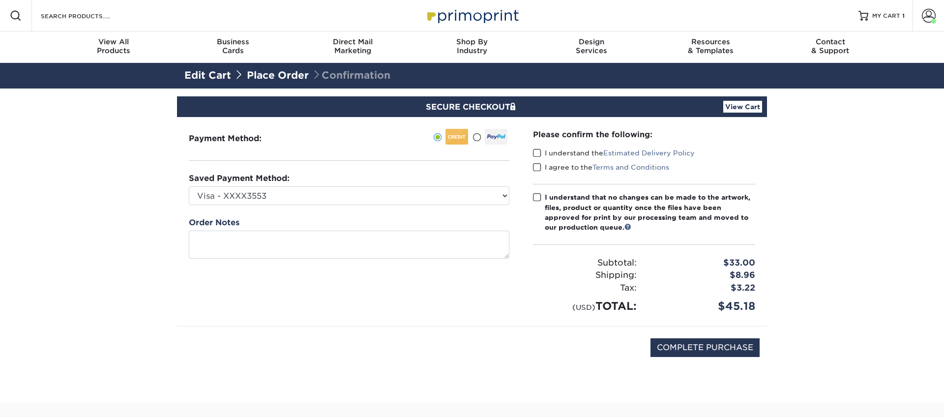
click at [534, 149] on span at bounding box center [537, 152] width 8 height 9
click at [0, 0] on input "I understand the Estimated Delivery Policy" at bounding box center [0, 0] width 0 height 0
drag, startPoint x: 538, startPoint y: 168, endPoint x: 537, endPoint y: 196, distance: 28.0
click at [537, 168] on span at bounding box center [537, 167] width 8 height 9
click at [0, 0] on input "I agree to the Terms and Conditions" at bounding box center [0, 0] width 0 height 0
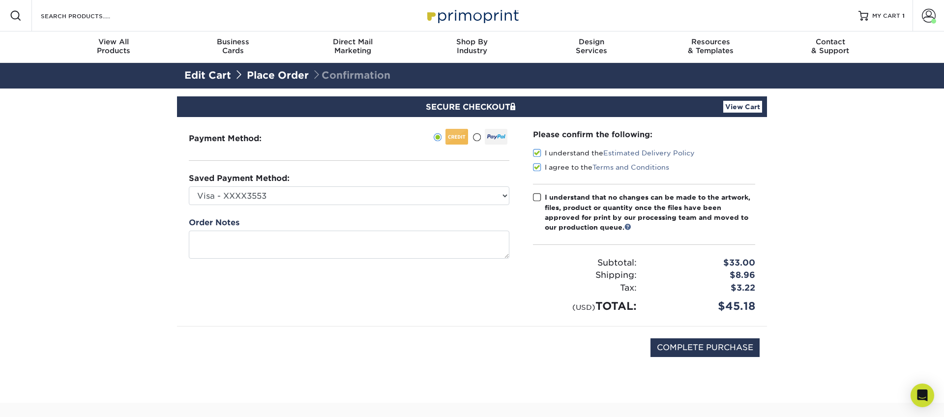
click at [538, 200] on span at bounding box center [537, 197] width 8 height 9
click at [0, 0] on input "I understand that no changes can be made to the artwork, files, product or quan…" at bounding box center [0, 0] width 0 height 0
click at [737, 104] on link "View Cart" at bounding box center [742, 107] width 39 height 12
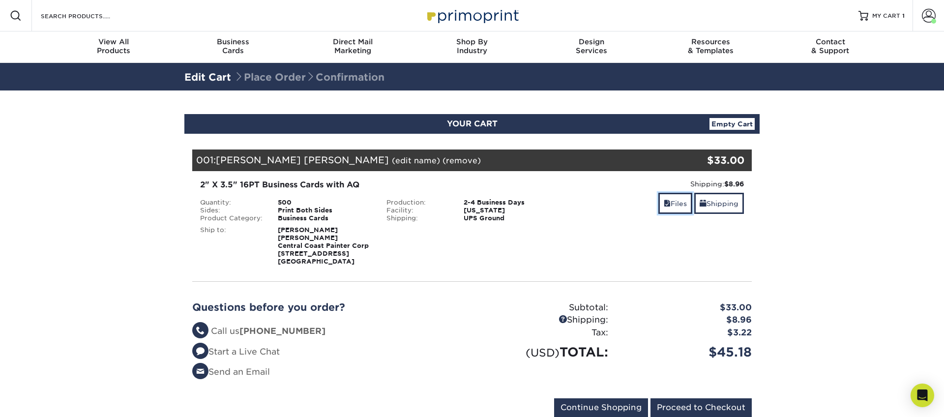
drag, startPoint x: 674, startPoint y: 202, endPoint x: 631, endPoint y: 221, distance: 47.3
click at [674, 202] on link "Files" at bounding box center [675, 203] width 34 height 21
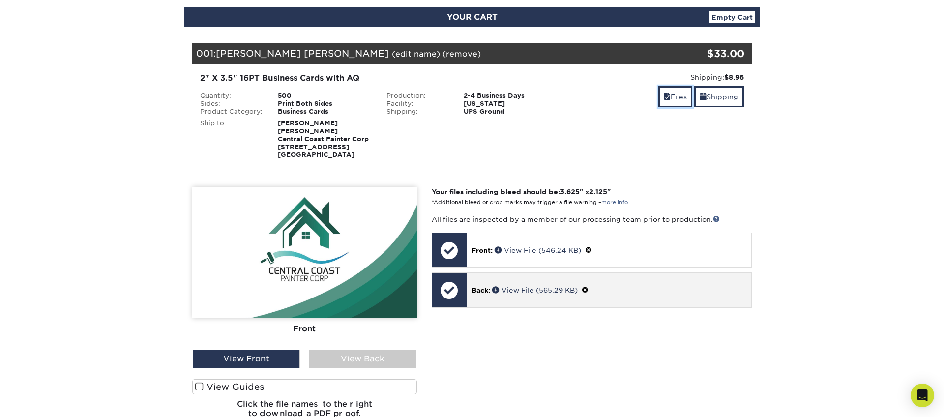
scroll to position [116, 0]
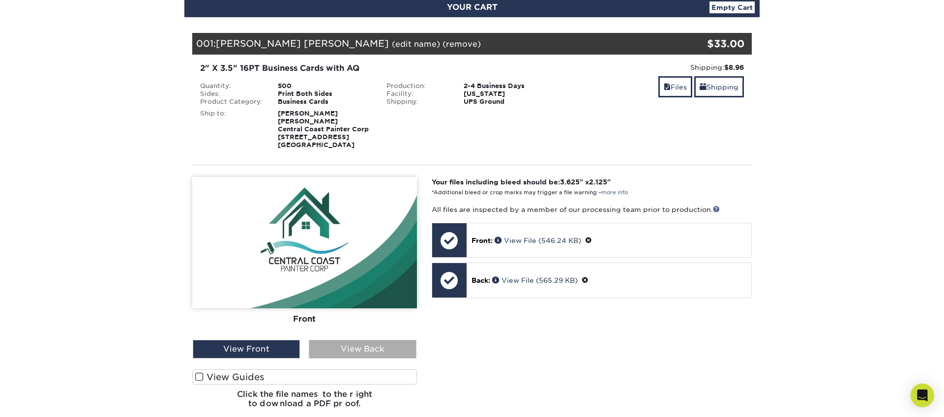
click at [389, 340] on div "View Back" at bounding box center [362, 349] width 107 height 19
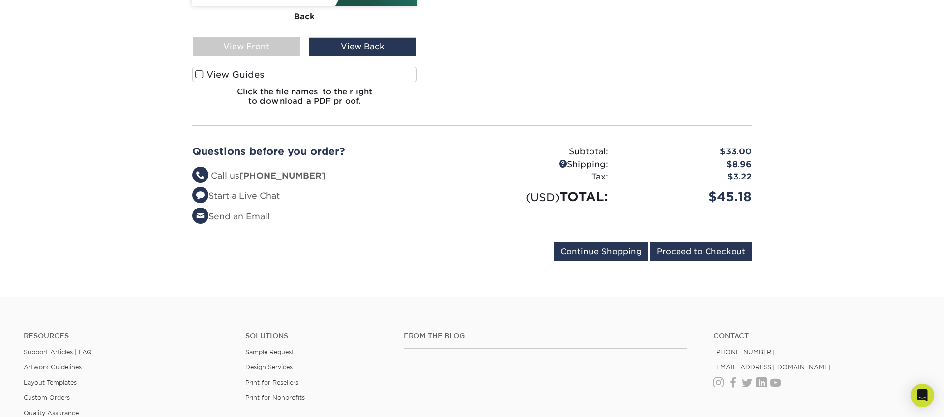
scroll to position [423, 0]
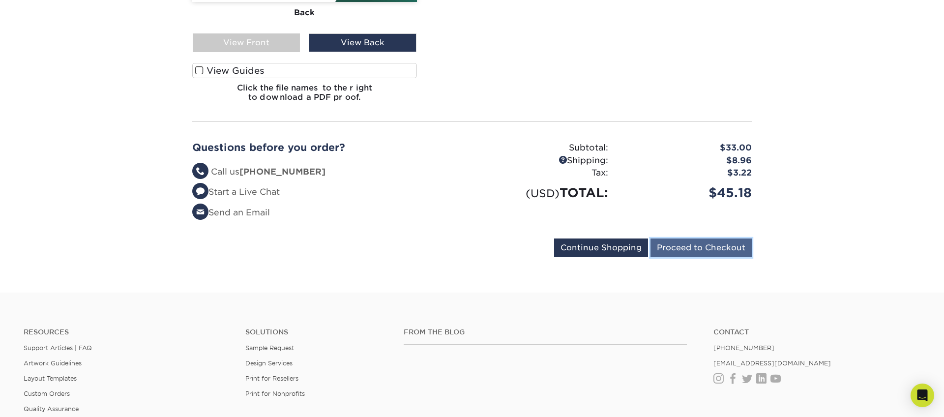
click at [706, 238] on input "Proceed to Checkout" at bounding box center [700, 247] width 101 height 19
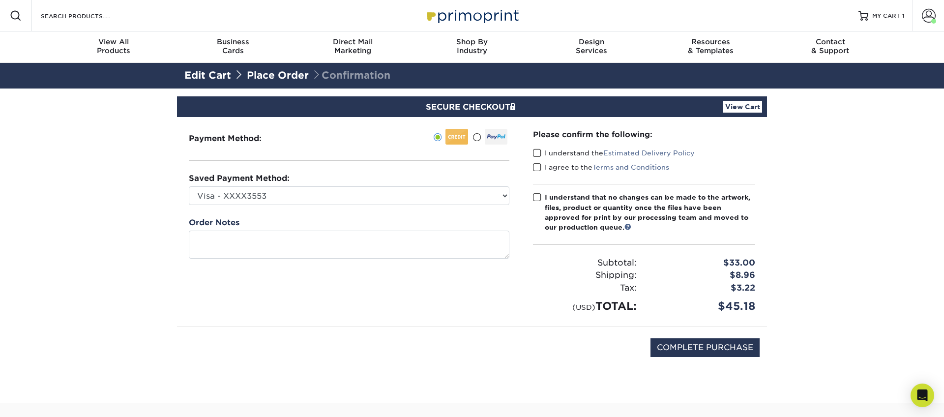
drag, startPoint x: 534, startPoint y: 152, endPoint x: 534, endPoint y: 164, distance: 11.8
click at [534, 152] on span at bounding box center [537, 152] width 8 height 9
click at [0, 0] on input "I understand the Estimated Delivery Policy" at bounding box center [0, 0] width 0 height 0
drag, startPoint x: 536, startPoint y: 168, endPoint x: 535, endPoint y: 180, distance: 11.8
click at [535, 168] on span at bounding box center [537, 167] width 8 height 9
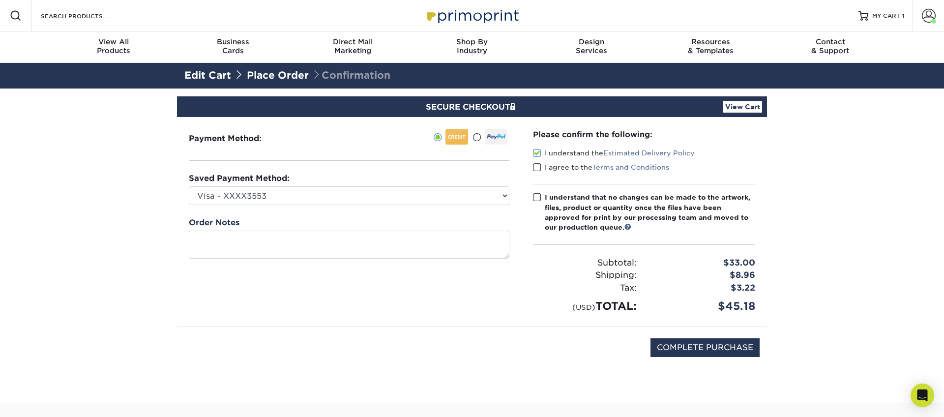
click at [0, 0] on input "I agree to the Terms and Conditions" at bounding box center [0, 0] width 0 height 0
click at [536, 201] on span at bounding box center [537, 197] width 8 height 9
click at [0, 0] on input "I understand that no changes can be made to the artwork, files, product or quan…" at bounding box center [0, 0] width 0 height 0
drag, startPoint x: 687, startPoint y: 350, endPoint x: 689, endPoint y: 345, distance: 6.2
click at [687, 350] on input "COMPLETE PURCHASE" at bounding box center [704, 347] width 109 height 19
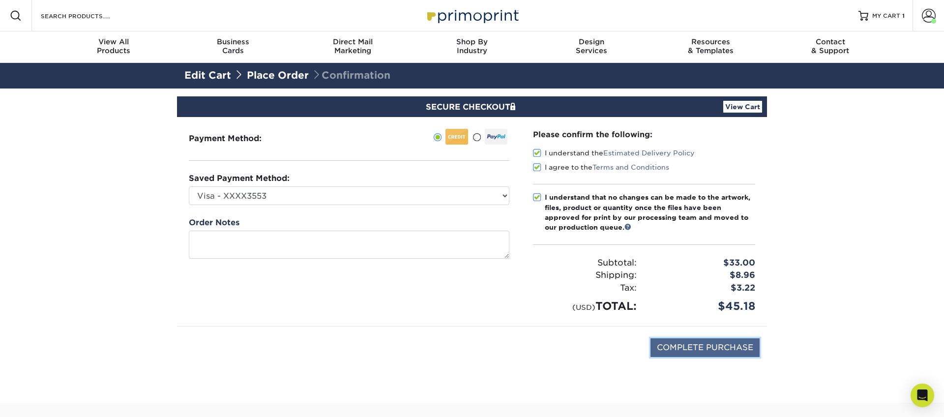
type input "PROCESSING, PLEASE WAIT..."
